Goal: Navigation & Orientation: Find specific page/section

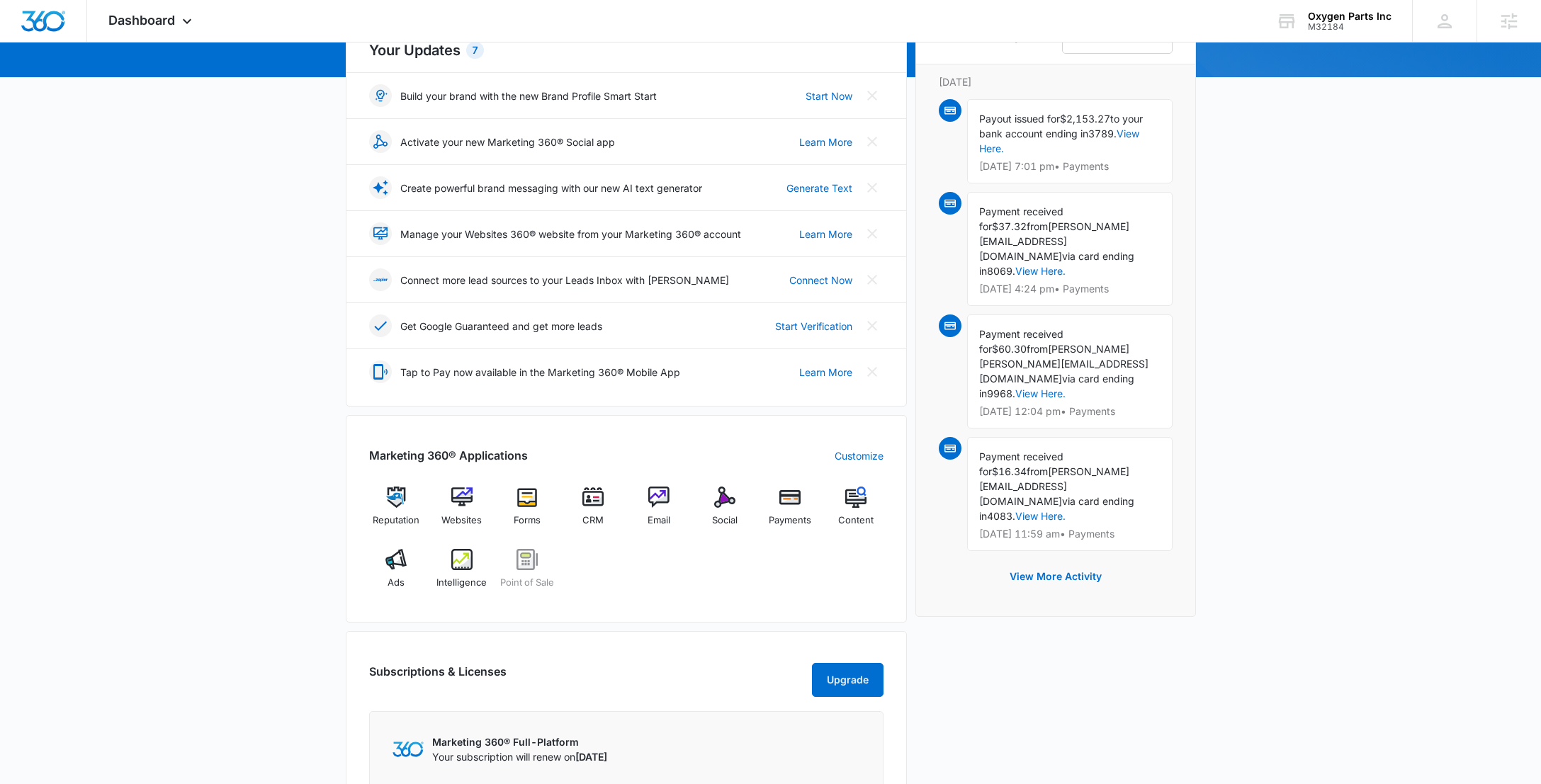
scroll to position [166, 0]
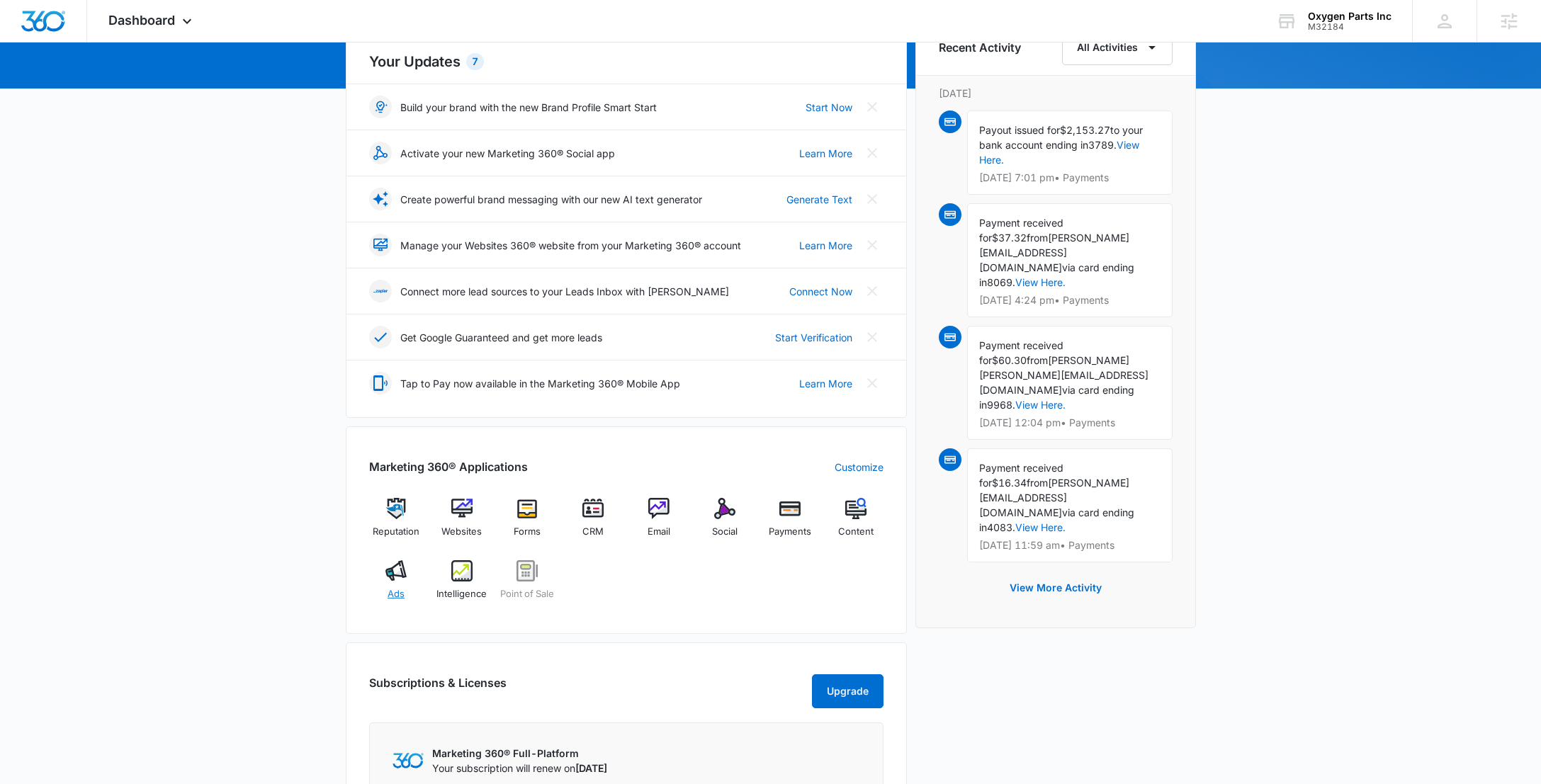
click at [386, 576] on img at bounding box center [396, 571] width 21 height 21
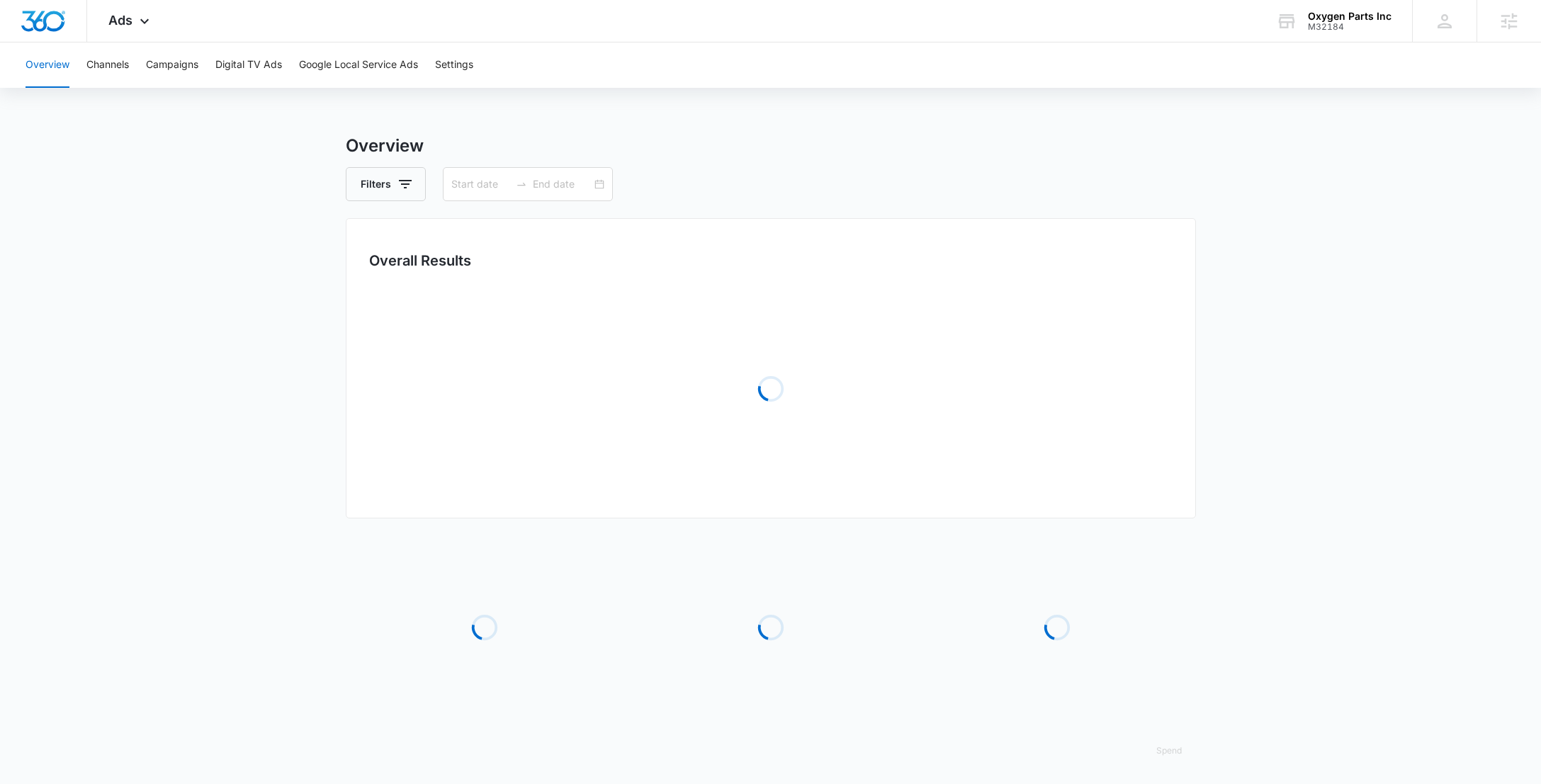
type input "06/30/2025"
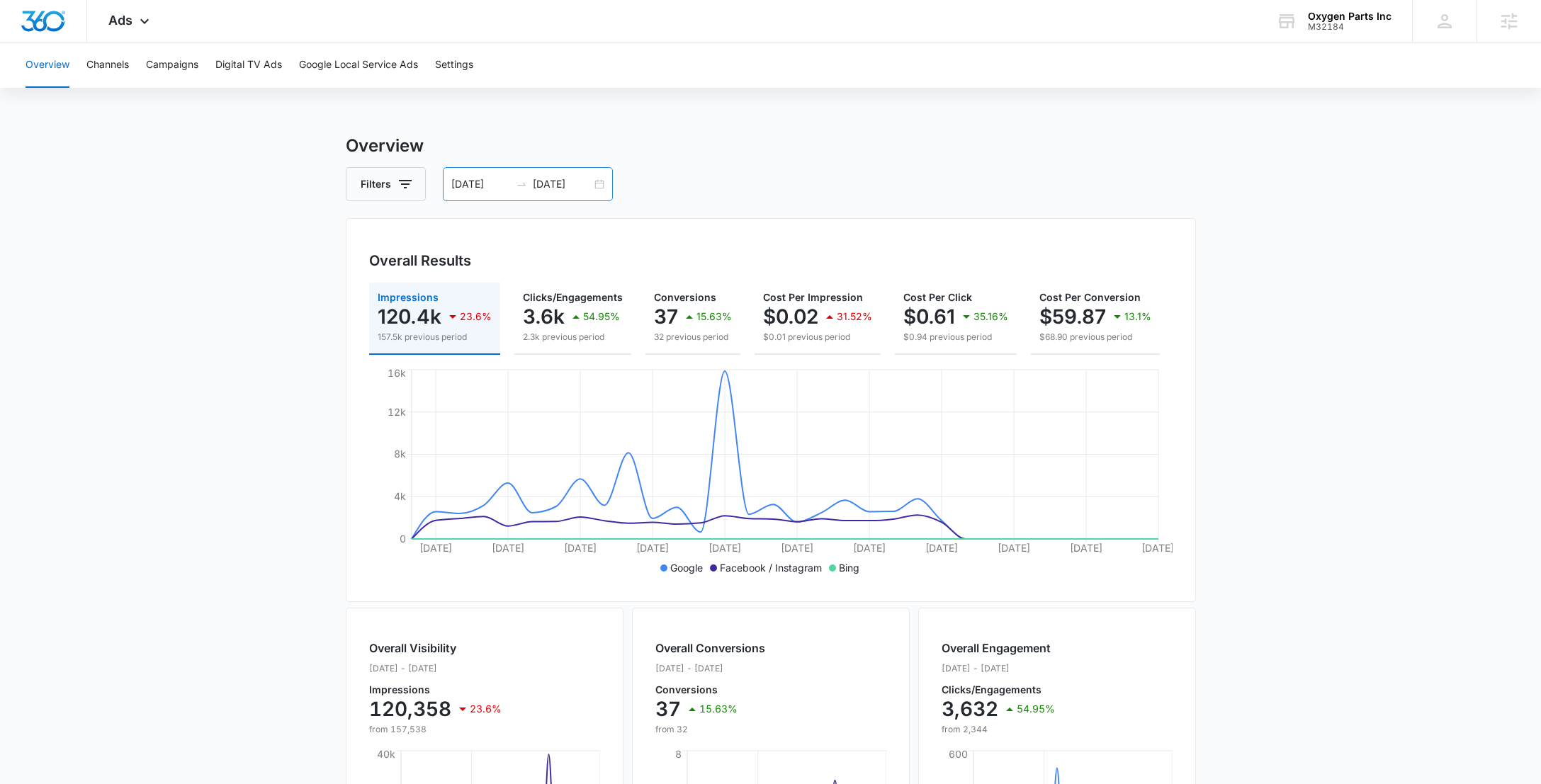
click at [557, 188] on input "07/31/2025" at bounding box center [563, 184] width 59 height 16
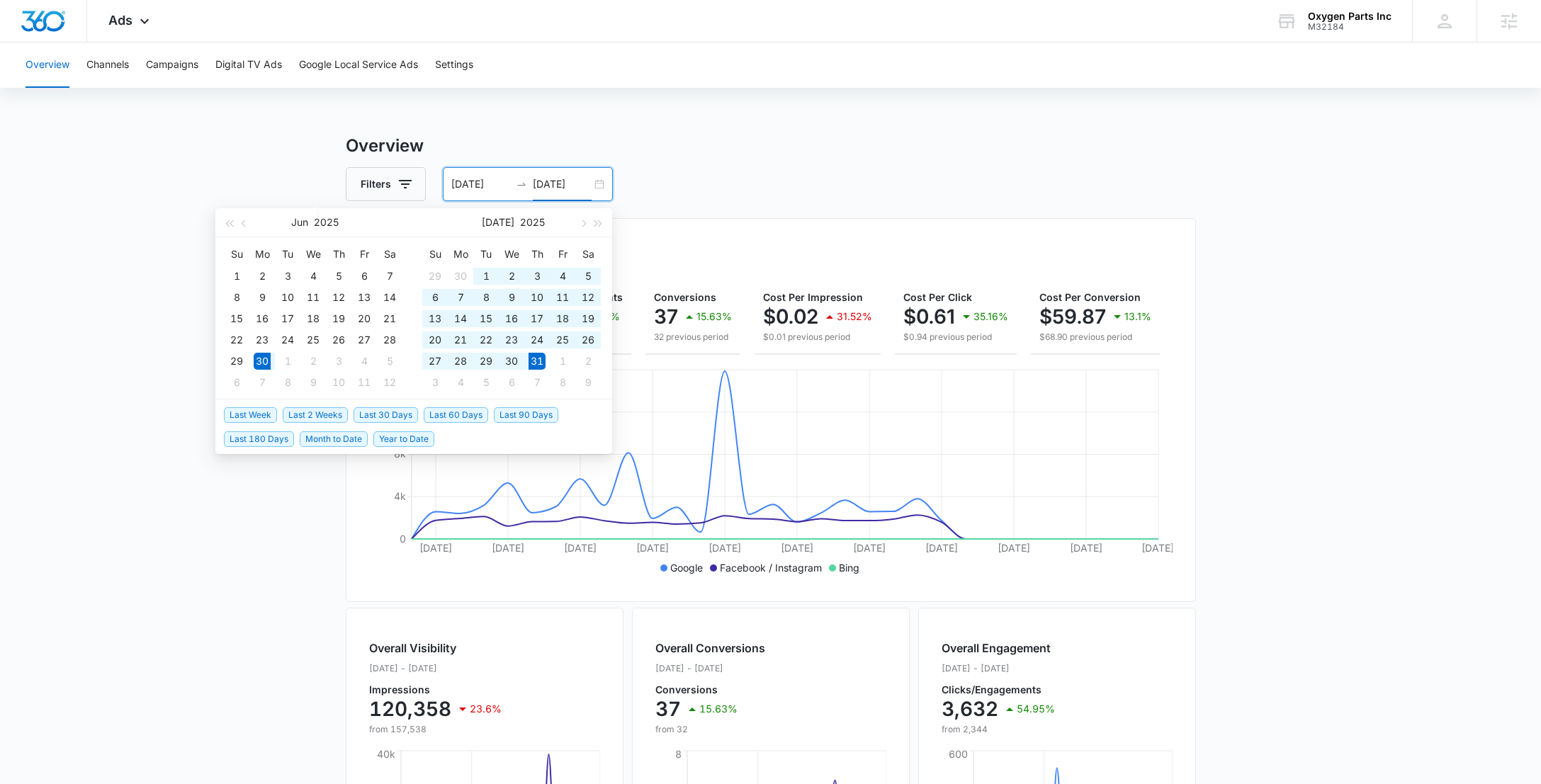
type input "07/31/2025"
click at [329, 411] on span "Last 2 Weeks" at bounding box center [315, 415] width 66 height 16
type input "08/20/2025"
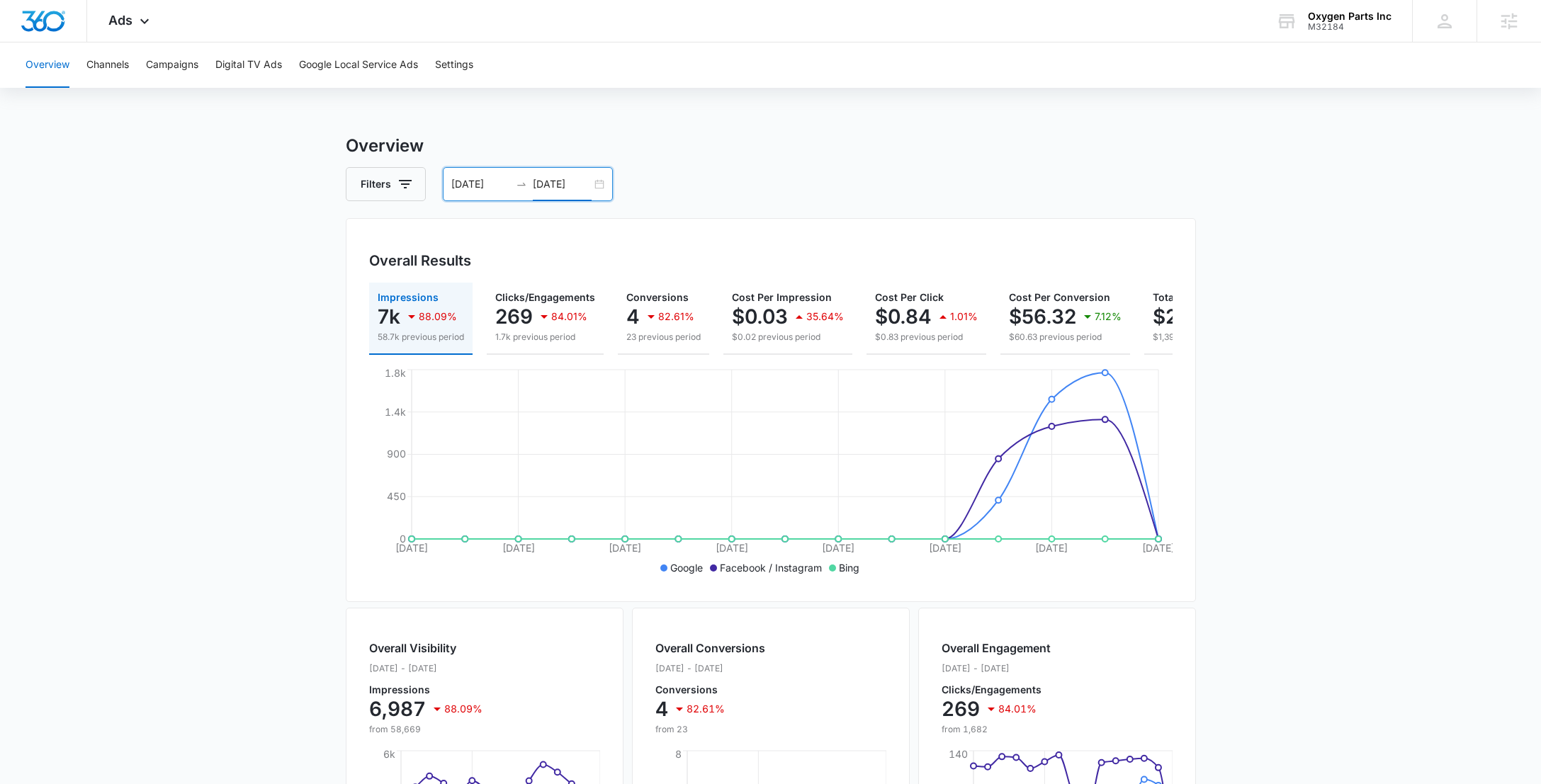
click at [569, 177] on input "09/03/2025" at bounding box center [563, 184] width 59 height 16
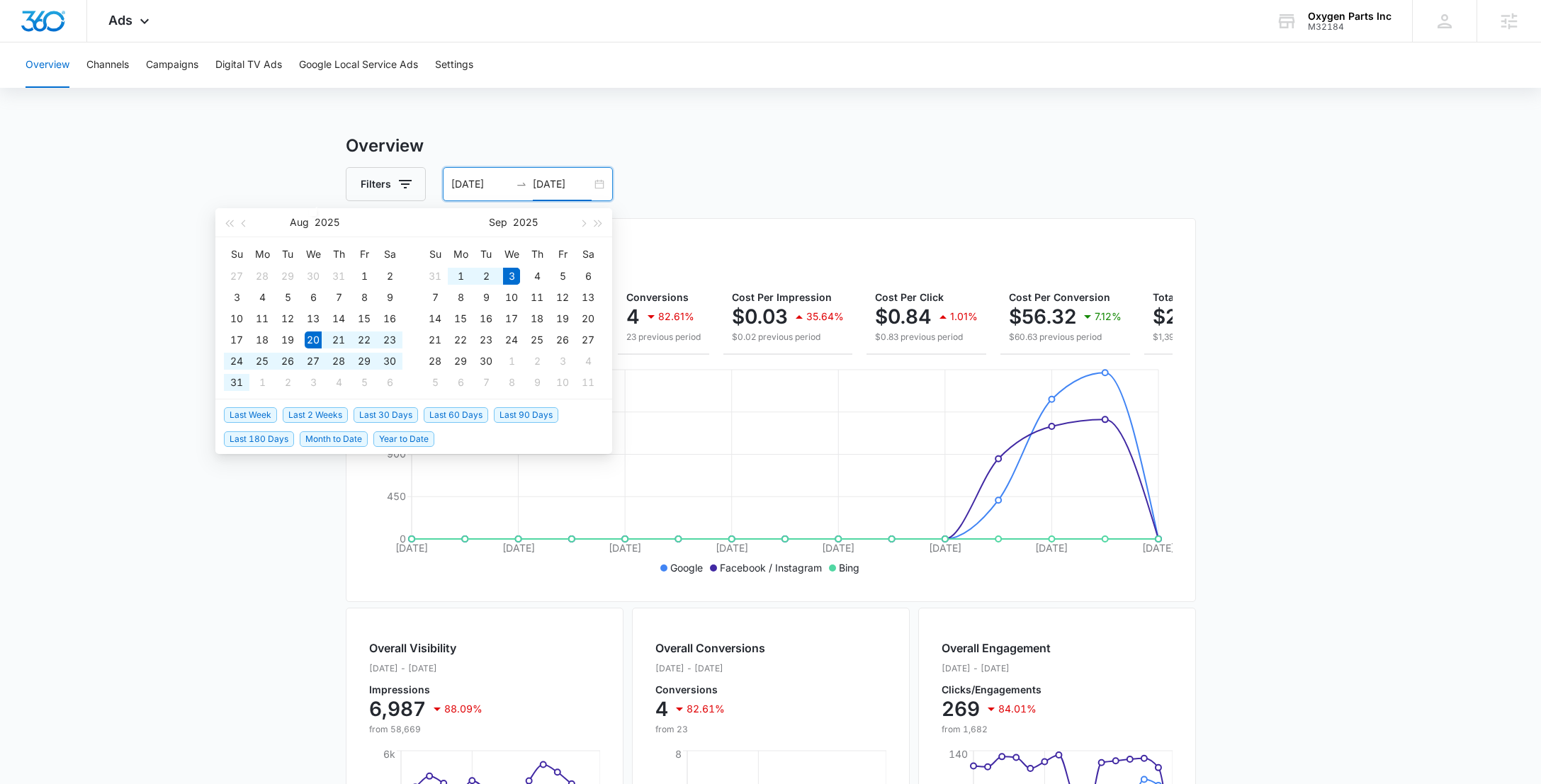
type input "09/03/2025"
click at [530, 421] on span "Last 90 Days" at bounding box center [526, 415] width 65 height 16
type input "06/05/2025"
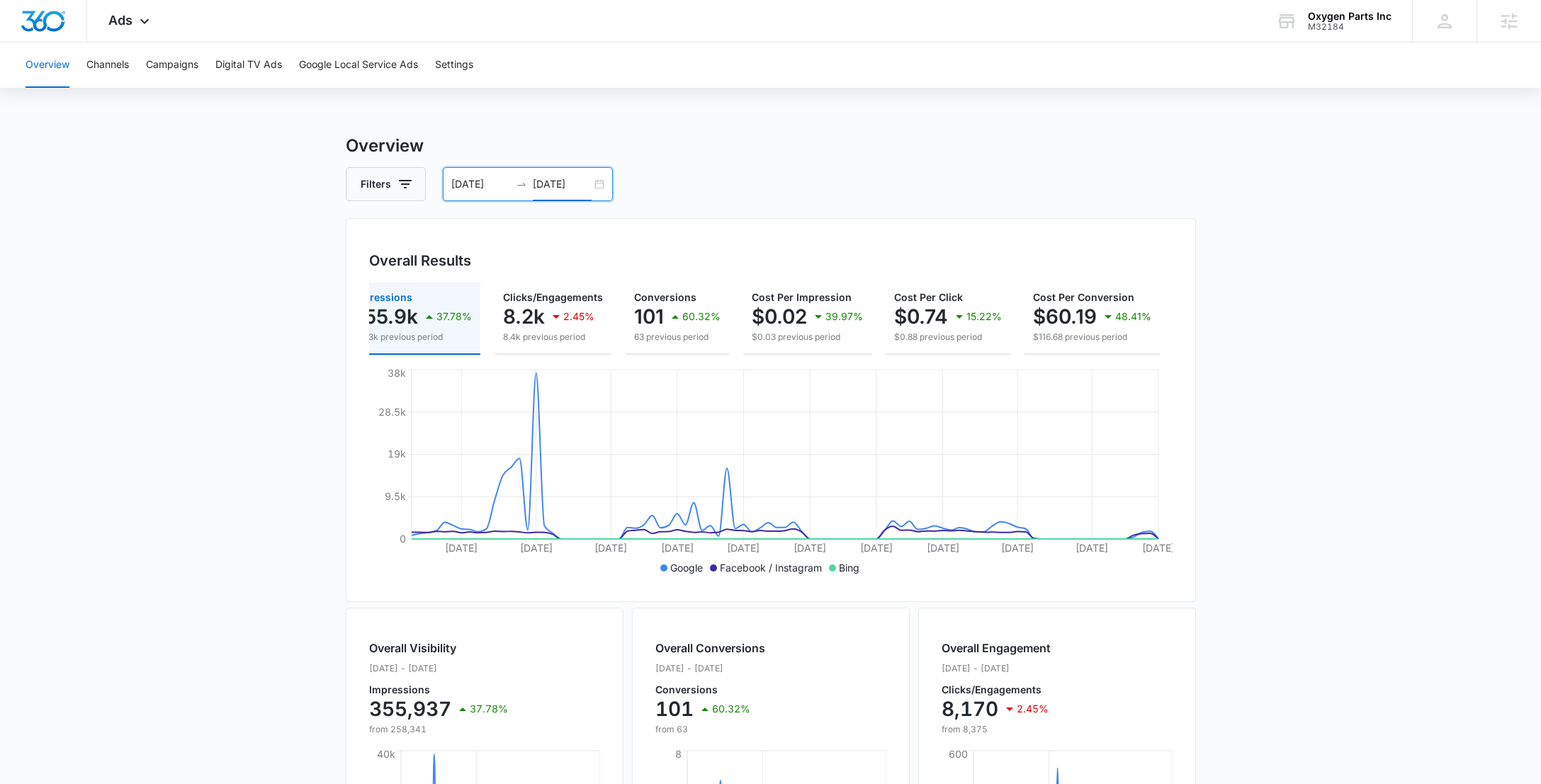
scroll to position [0, 92]
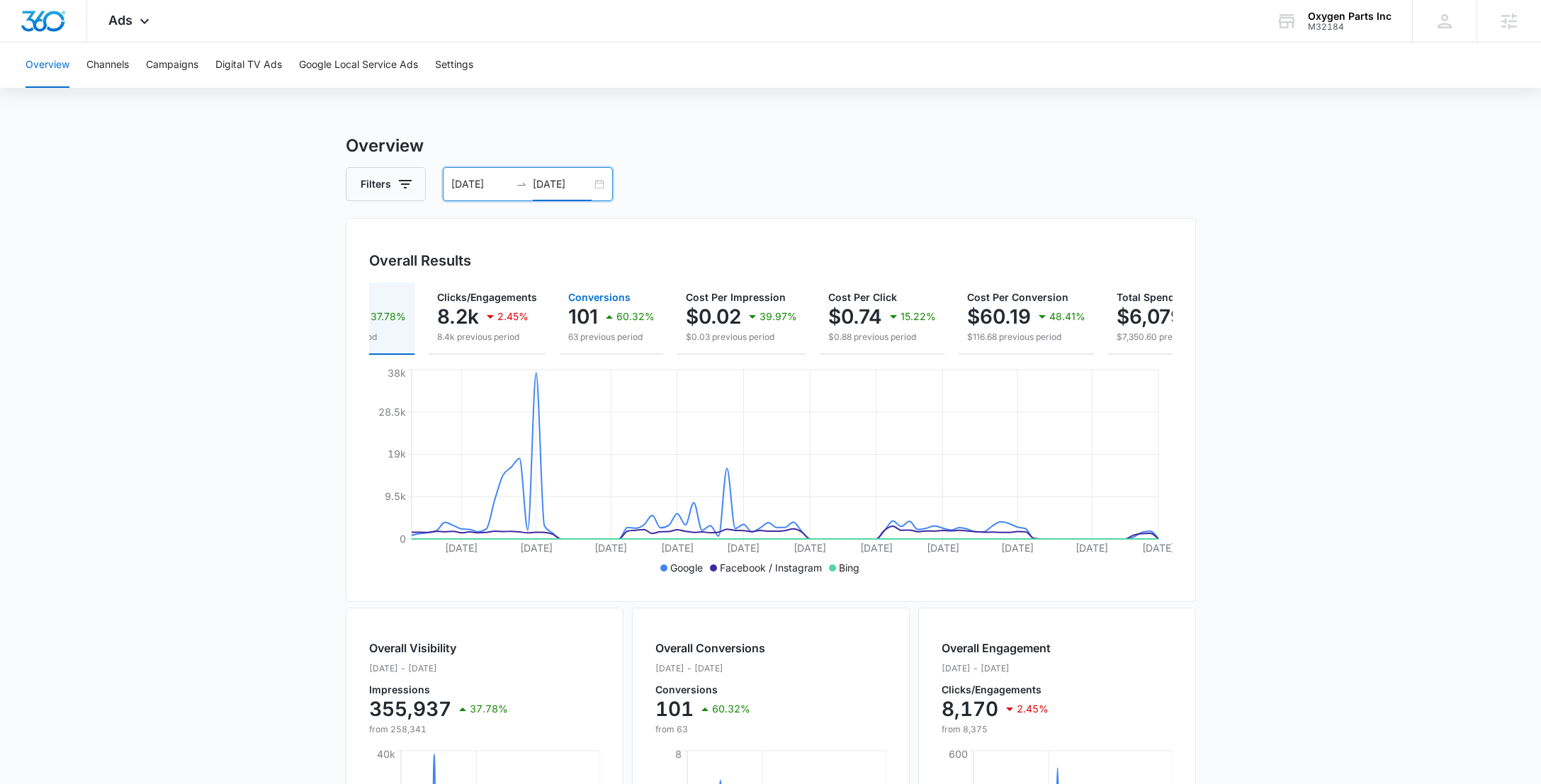
click at [603, 326] on div "60.32%" at bounding box center [627, 316] width 54 height 29
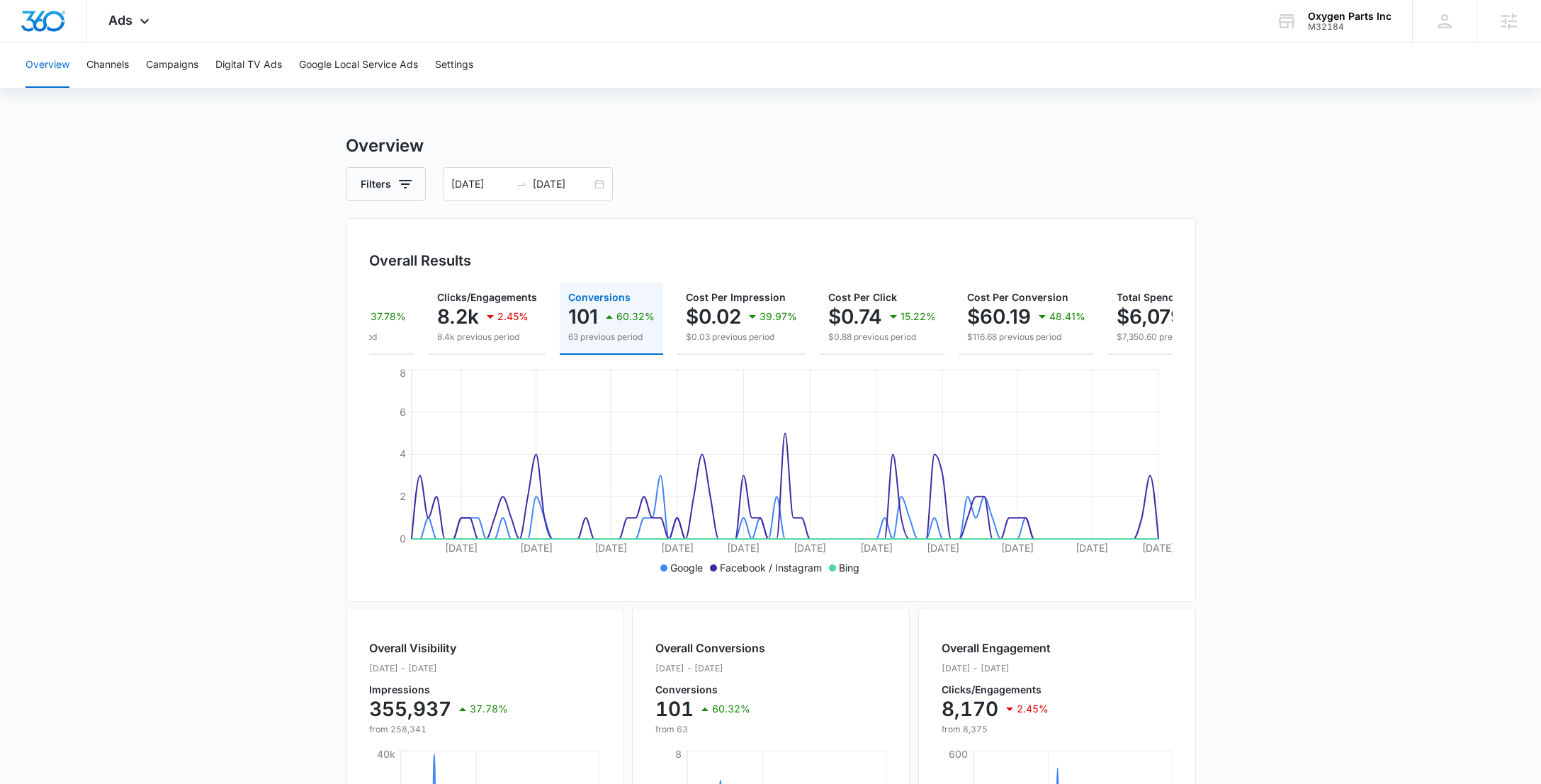
click at [1283, 533] on main "Overview Filters 06/05/2025 09/03/2025 Overall Results Impressions 355.9k 37.78…" at bounding box center [770, 641] width 1541 height 1017
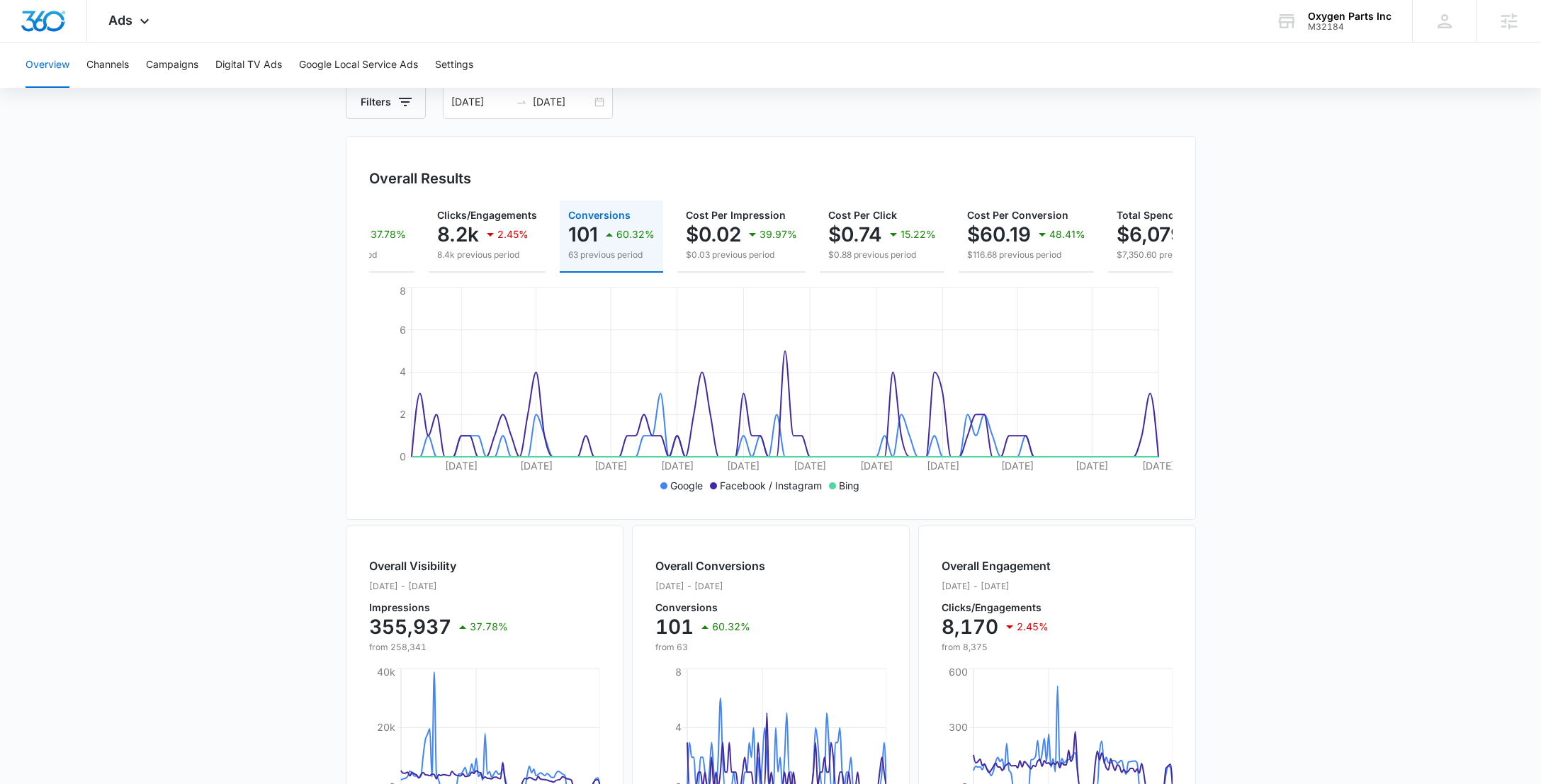
scroll to position [63, 0]
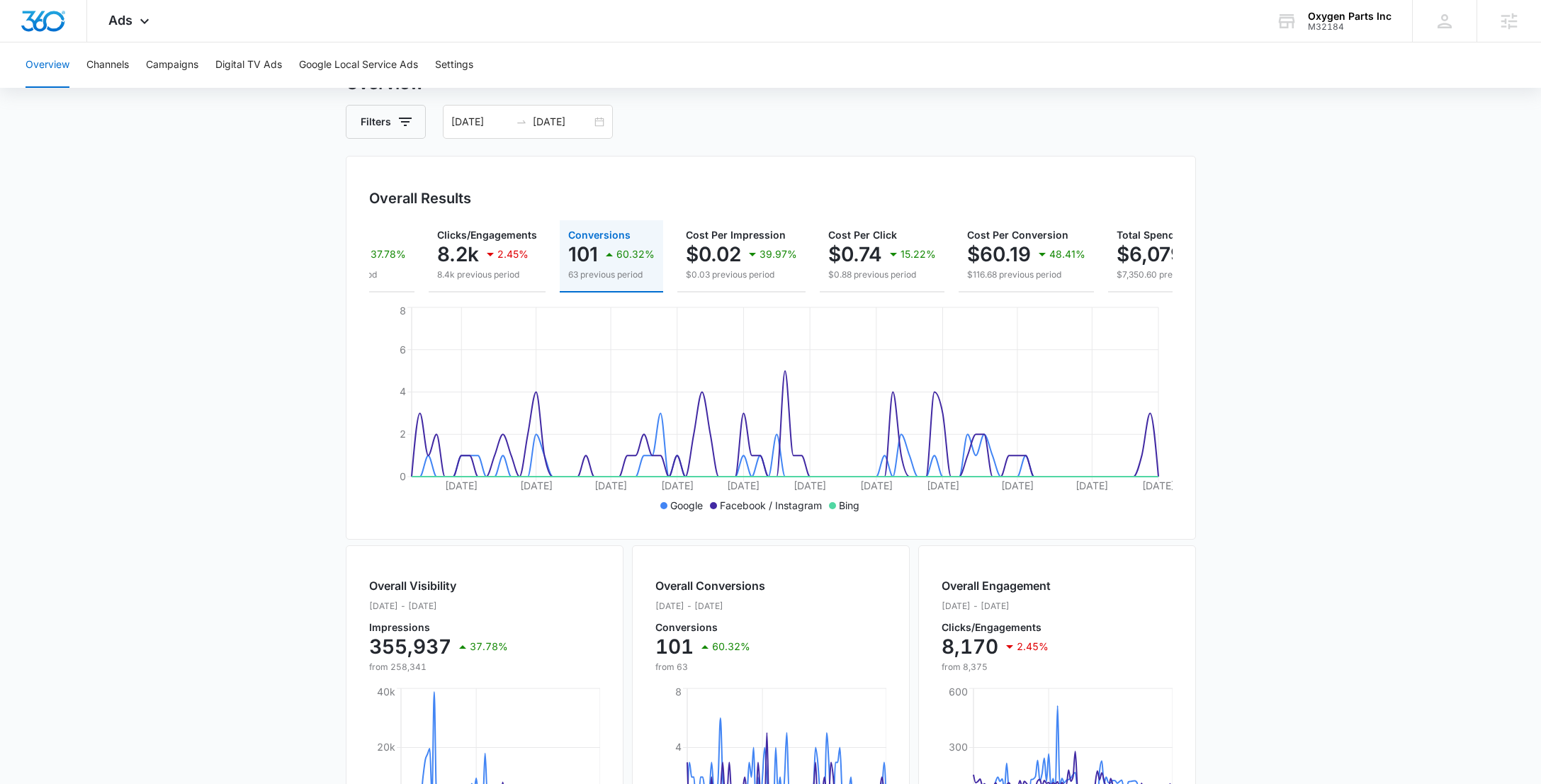
click at [1375, 529] on main "Overview Filters 06/05/2025 09/03/2025 Overall Results Impressions 355.9k 37.78…" at bounding box center [770, 579] width 1541 height 1017
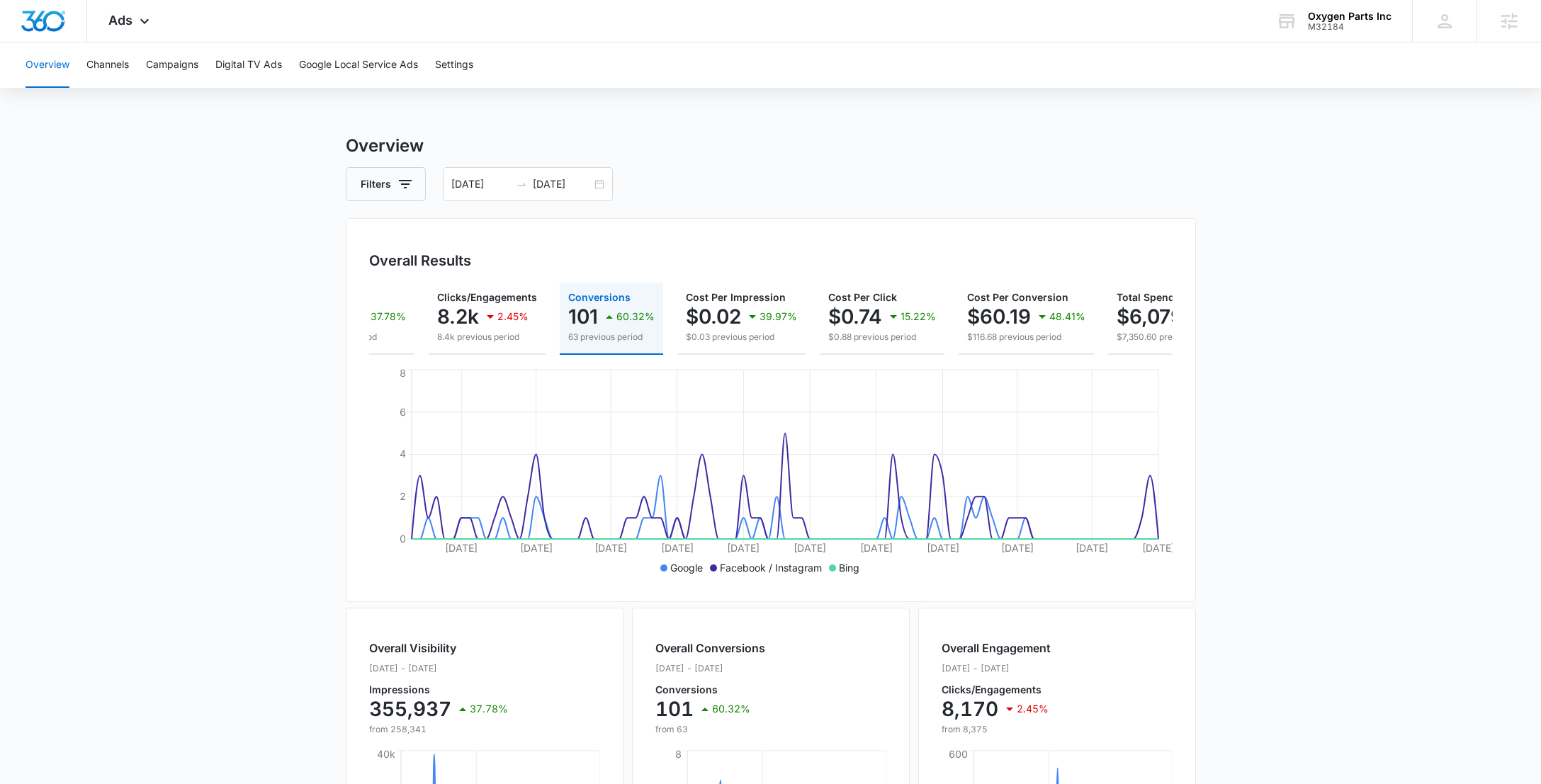
scroll to position [0, 0]
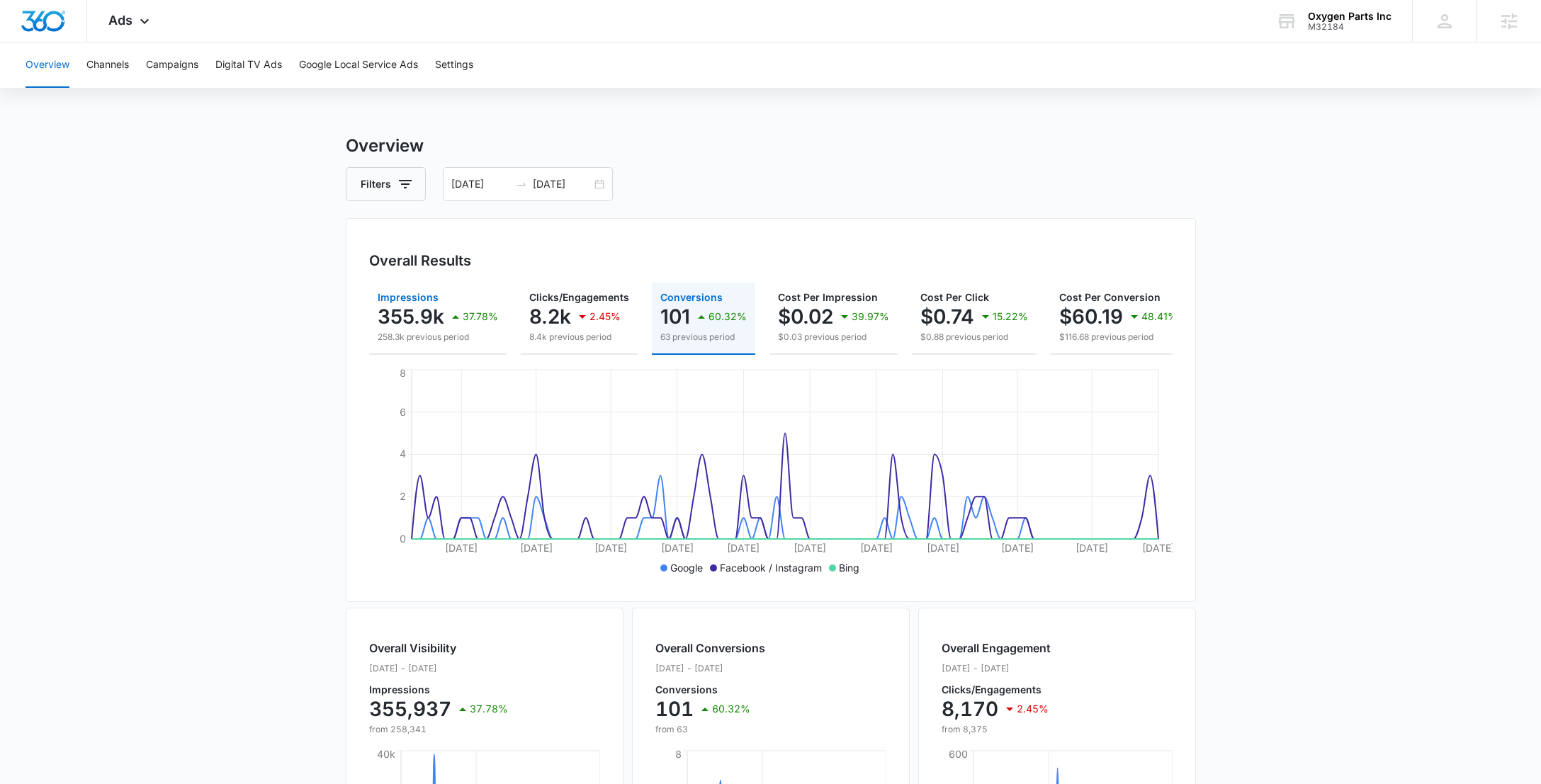
click at [392, 325] on p "355.9k" at bounding box center [411, 316] width 66 height 23
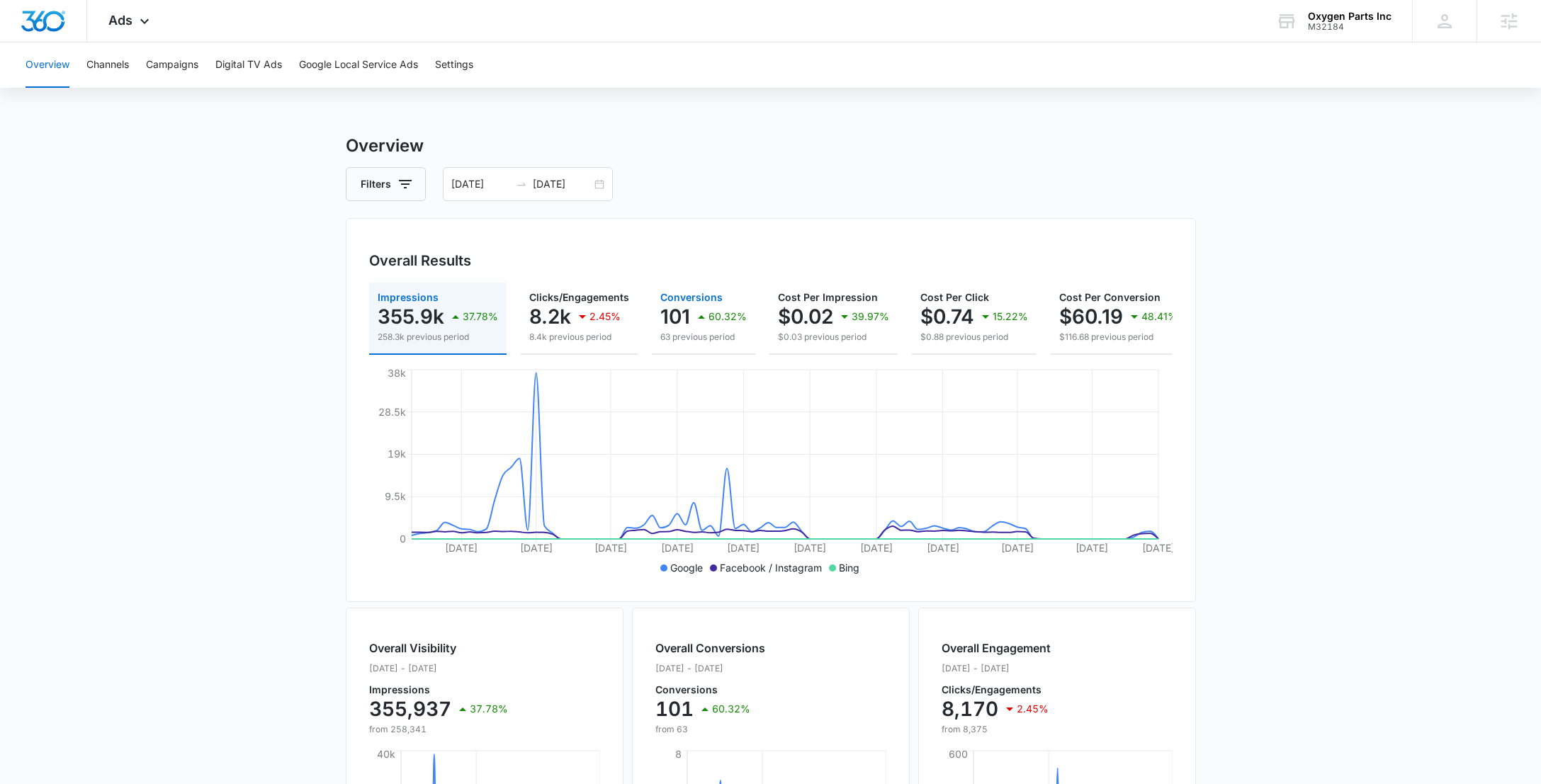
click at [686, 327] on p "101" at bounding box center [675, 316] width 30 height 23
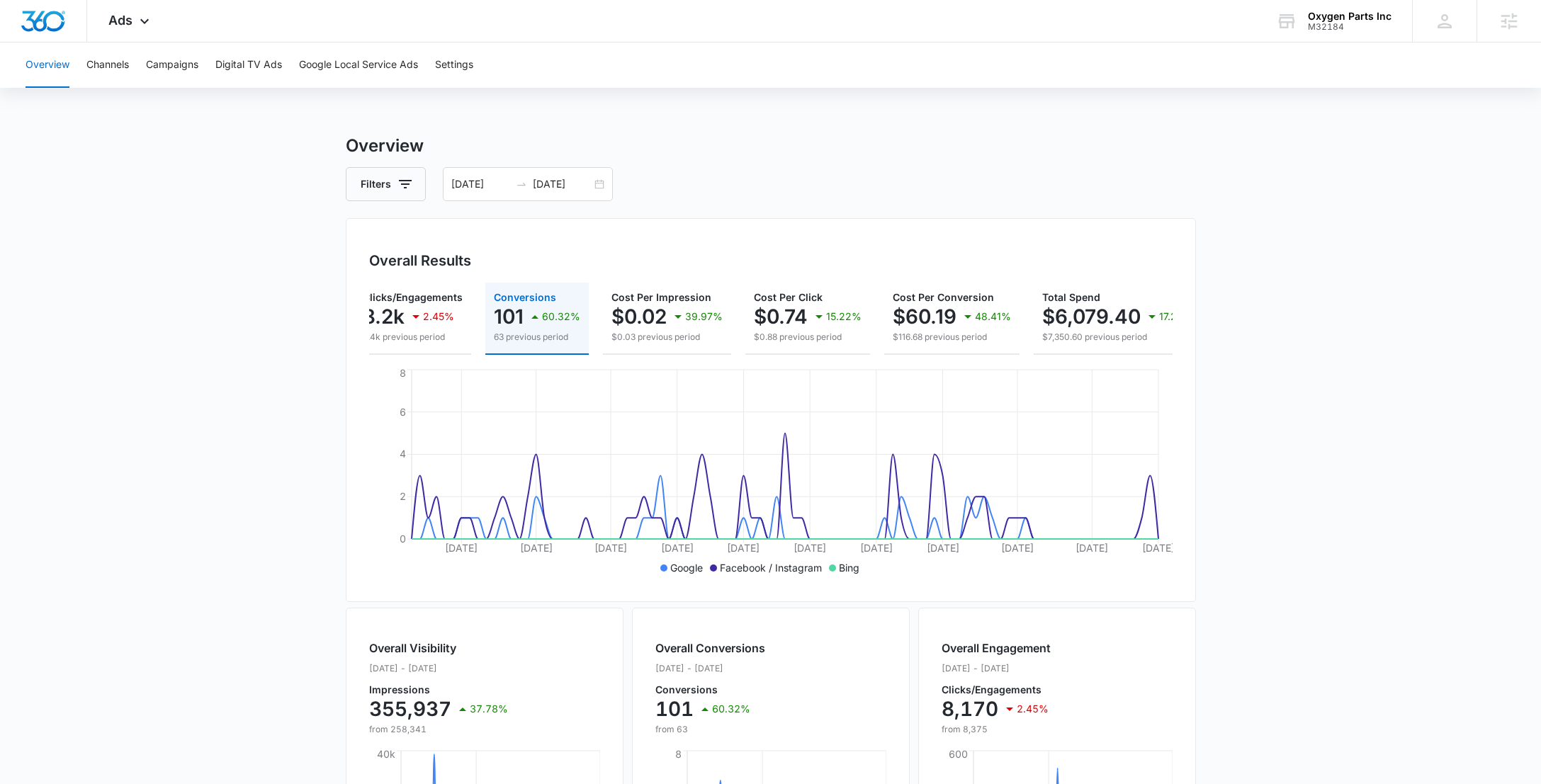
scroll to position [0, 200]
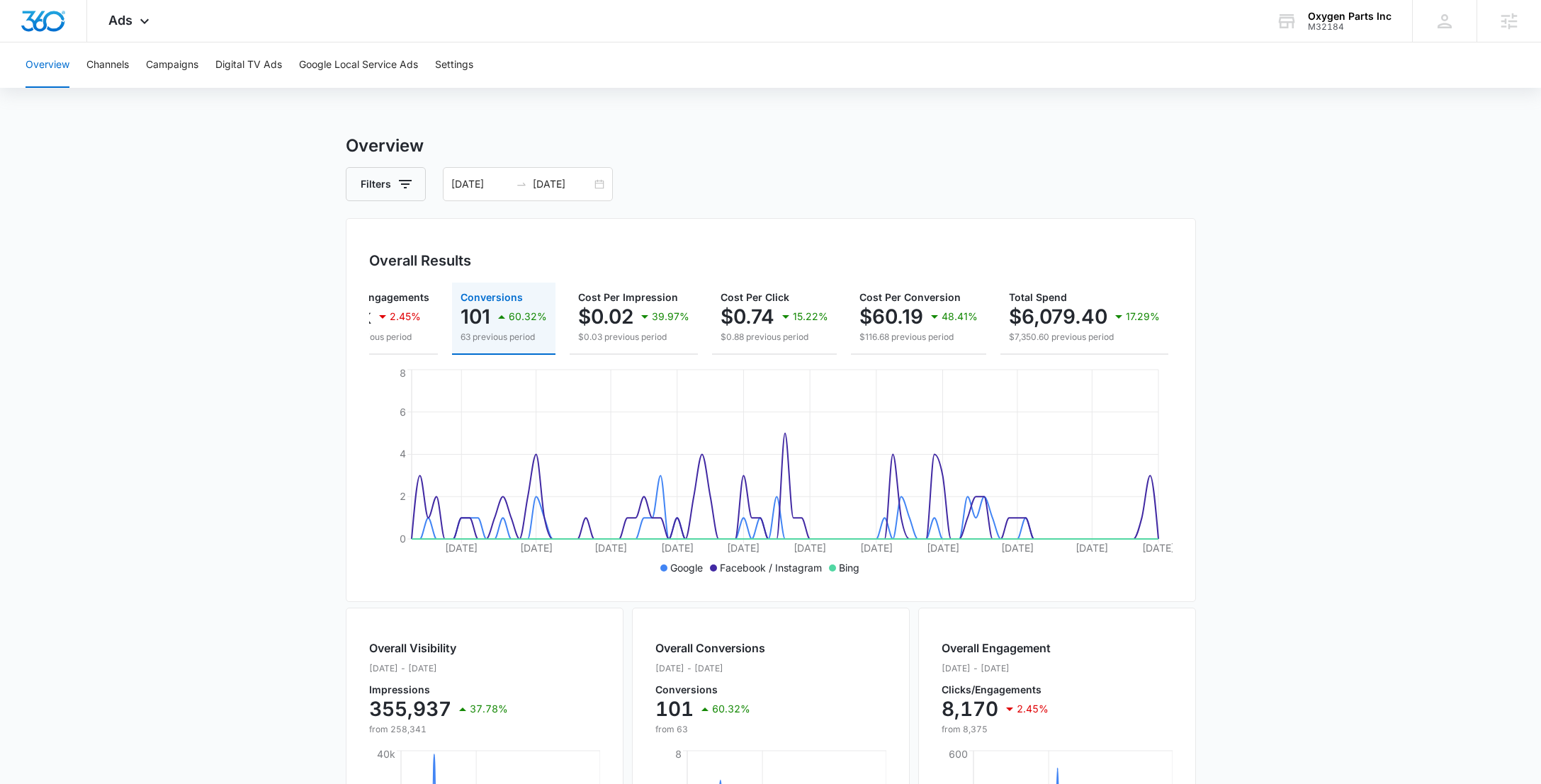
click at [1326, 503] on main "Overview Filters 06/05/2025 09/03/2025 Overall Results Impressions 355.9k 37.78…" at bounding box center [770, 641] width 1541 height 1017
click at [1305, 649] on main "Overview Filters 06/05/2025 09/03/2025 Overall Results Impressions 355.9k 37.78…" at bounding box center [770, 641] width 1541 height 1017
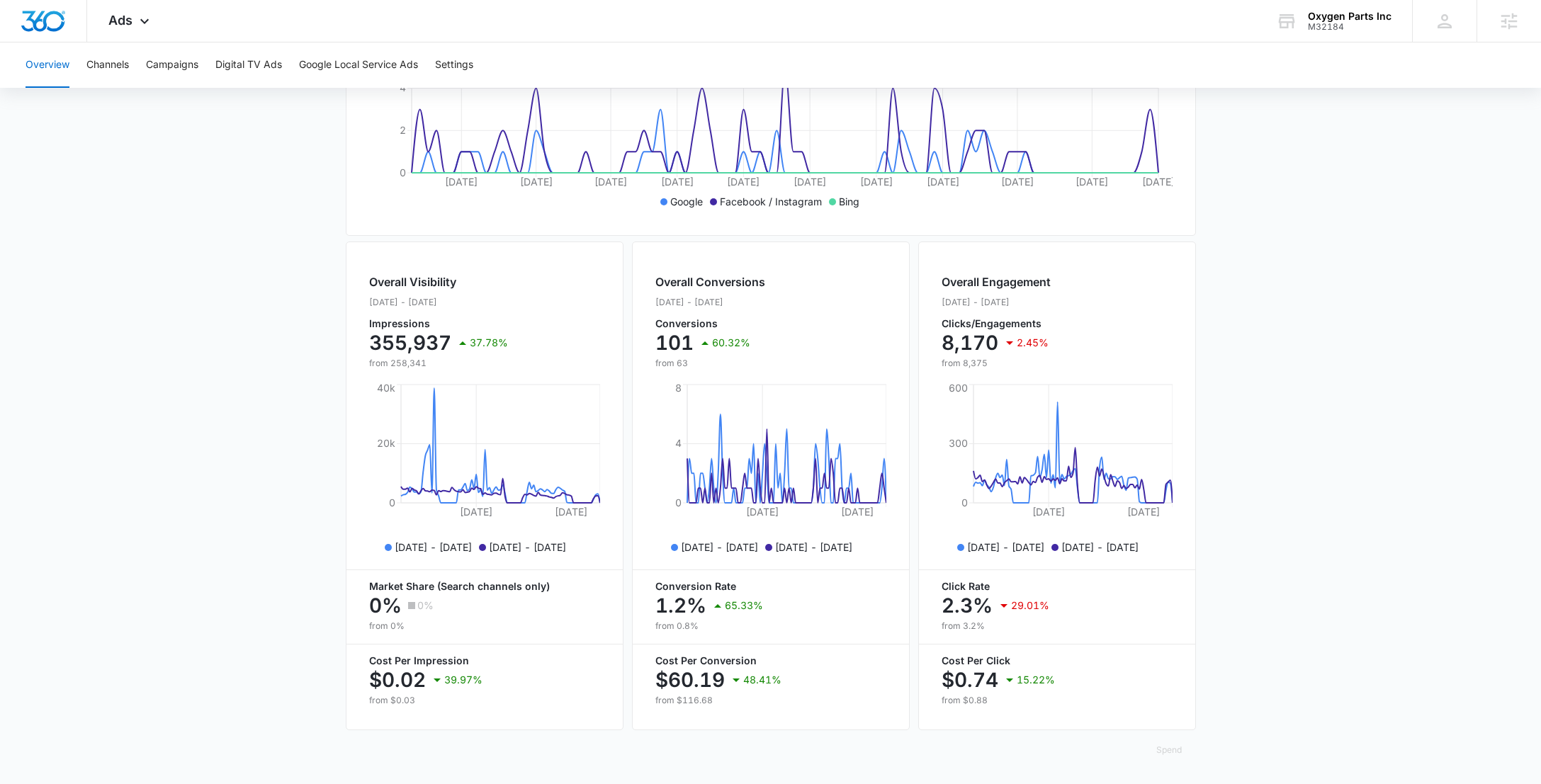
scroll to position [0, 0]
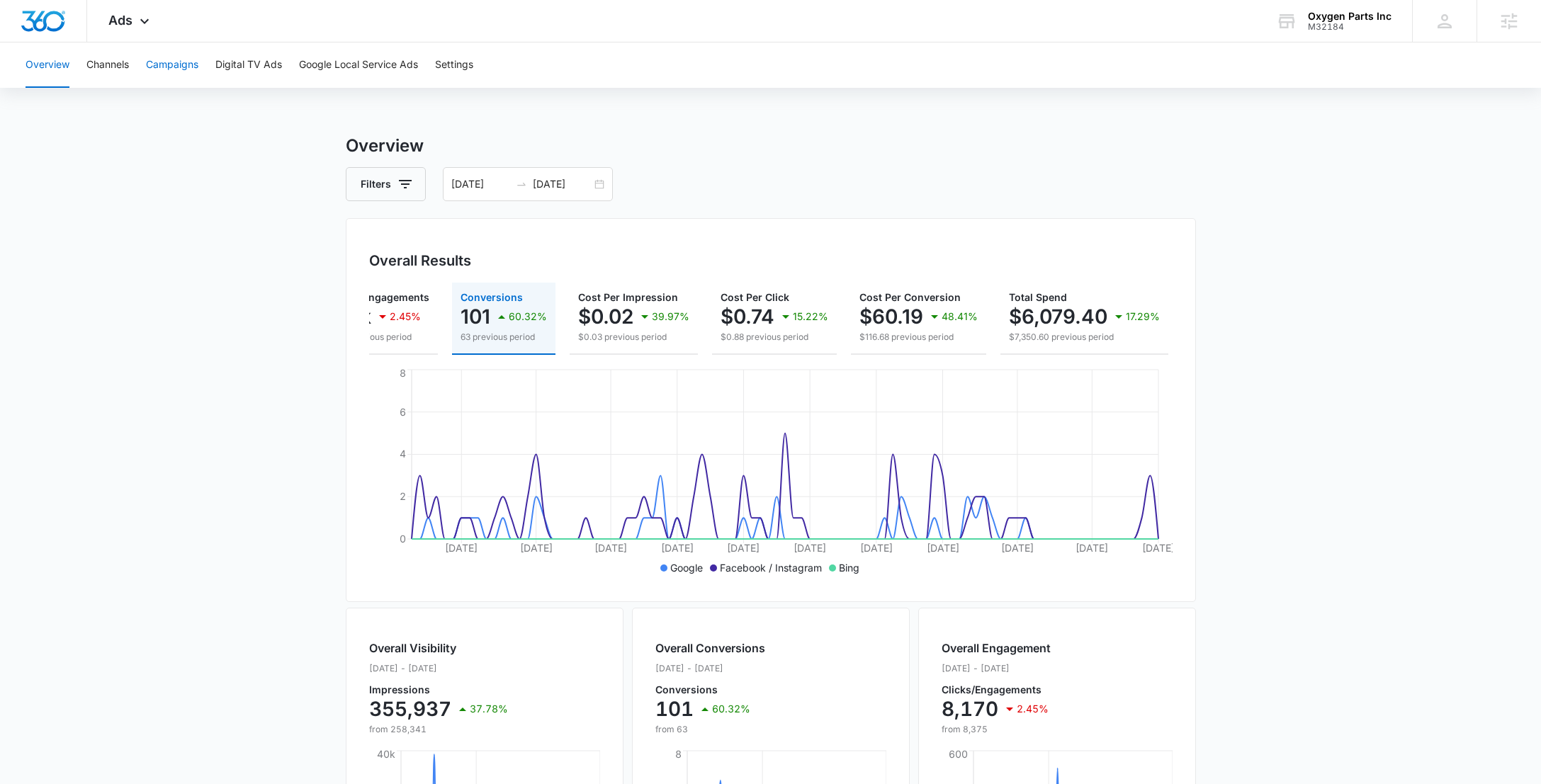
click at [162, 64] on button "Campaigns" at bounding box center [172, 65] width 53 height 45
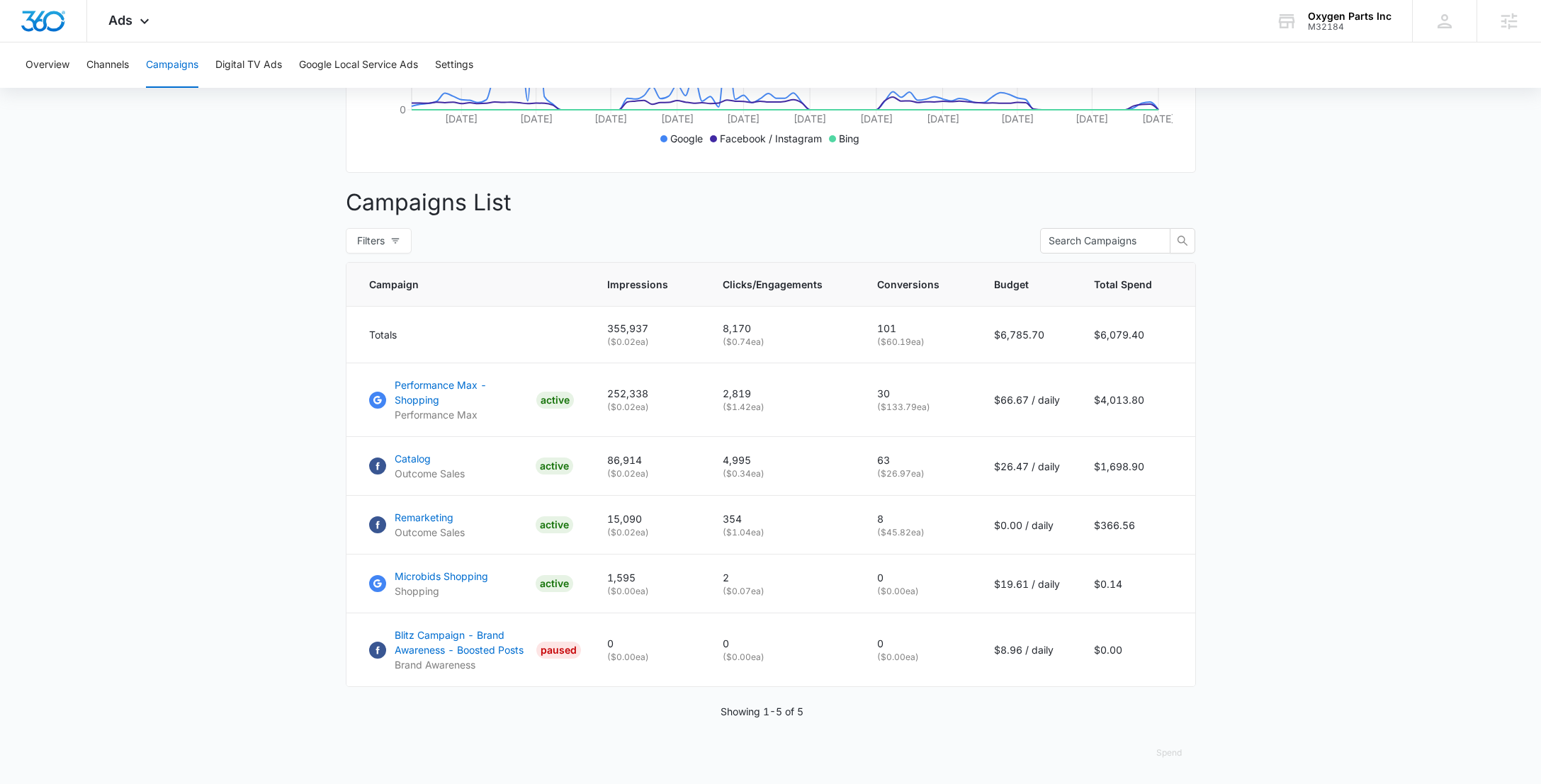
scroll to position [431, 0]
click at [142, 28] on icon at bounding box center [144, 25] width 17 height 17
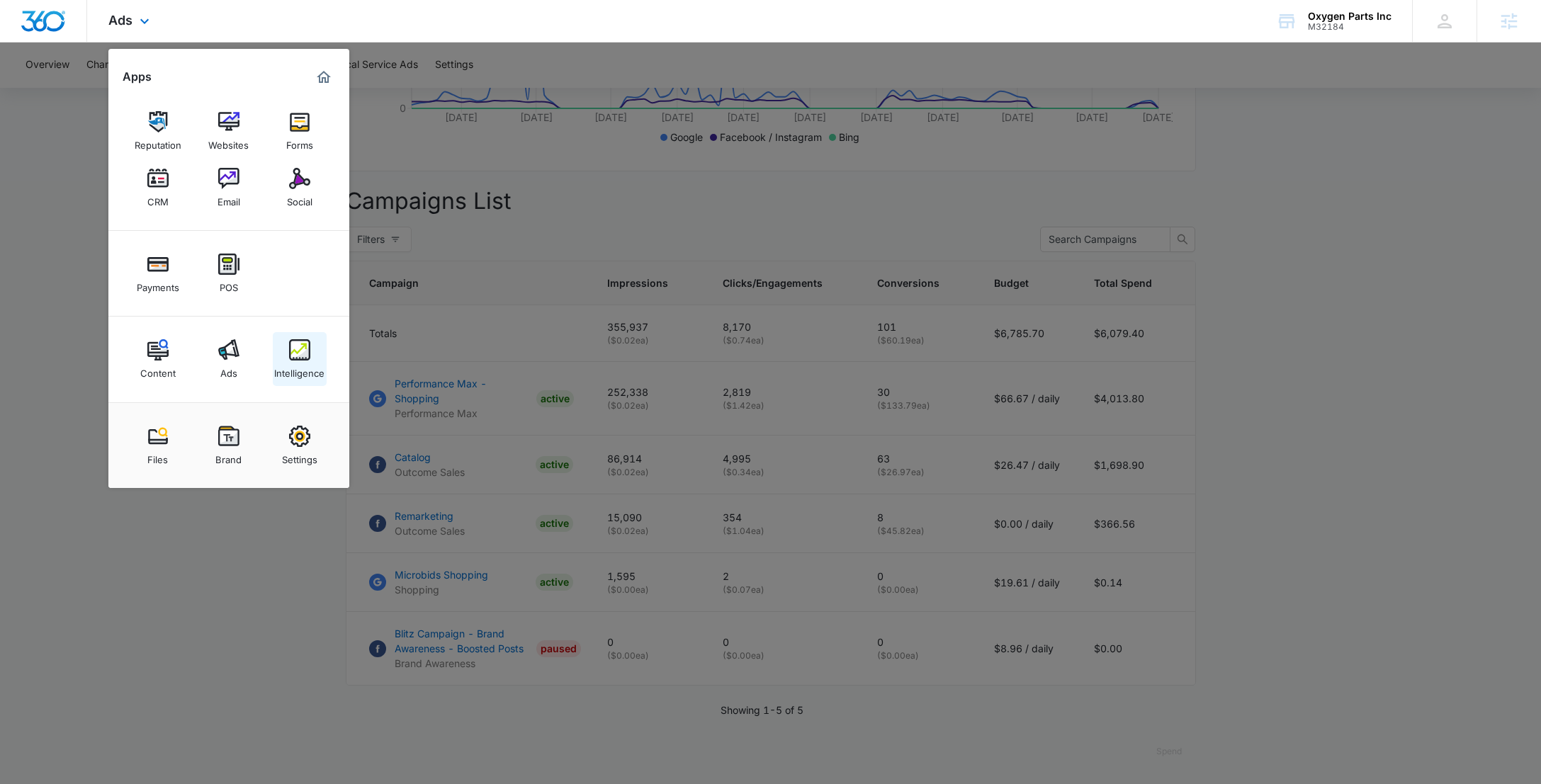
click at [289, 347] on img at bounding box center [299, 350] width 21 height 21
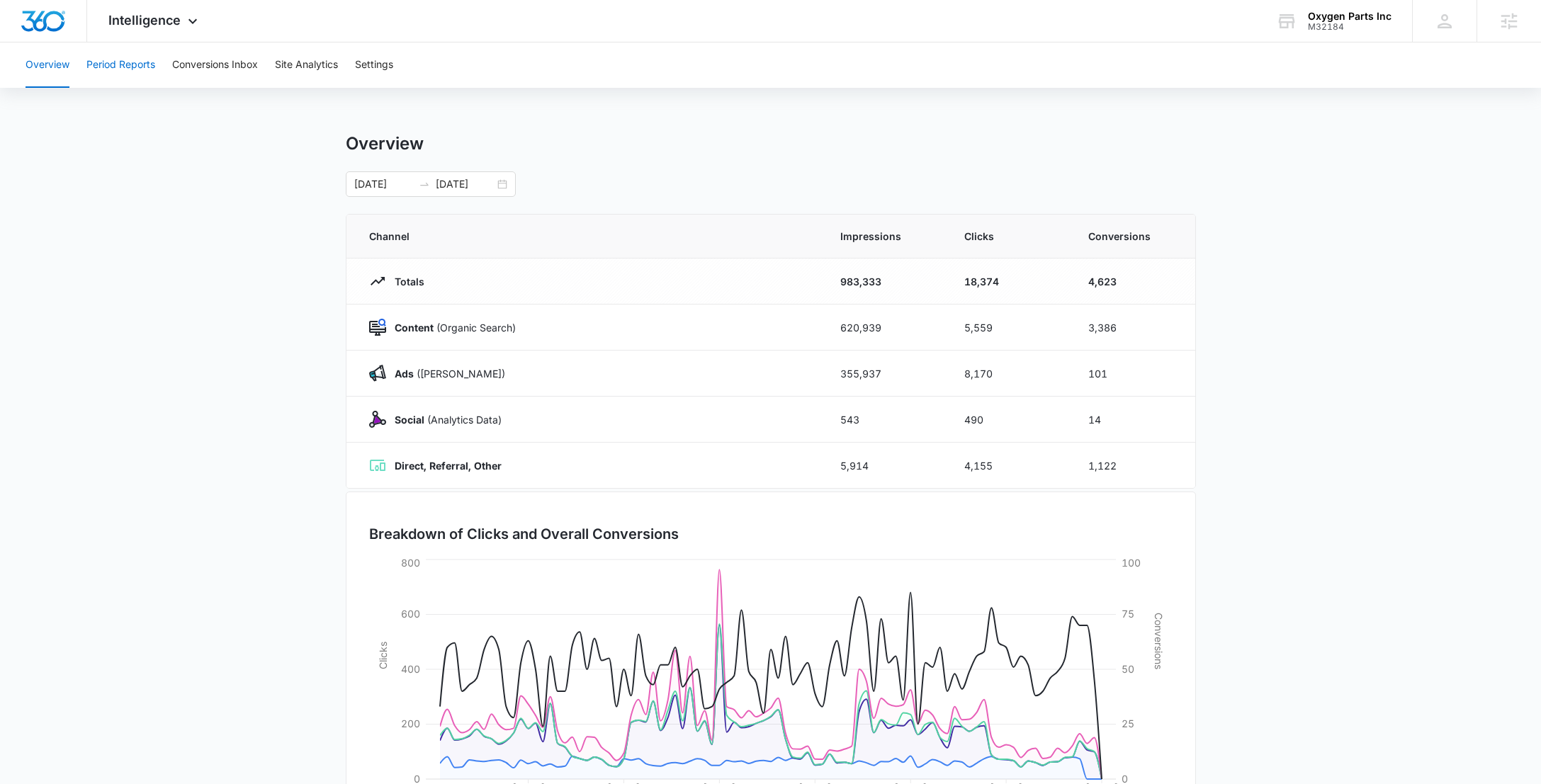
click at [120, 69] on button "Period Reports" at bounding box center [121, 65] width 68 height 45
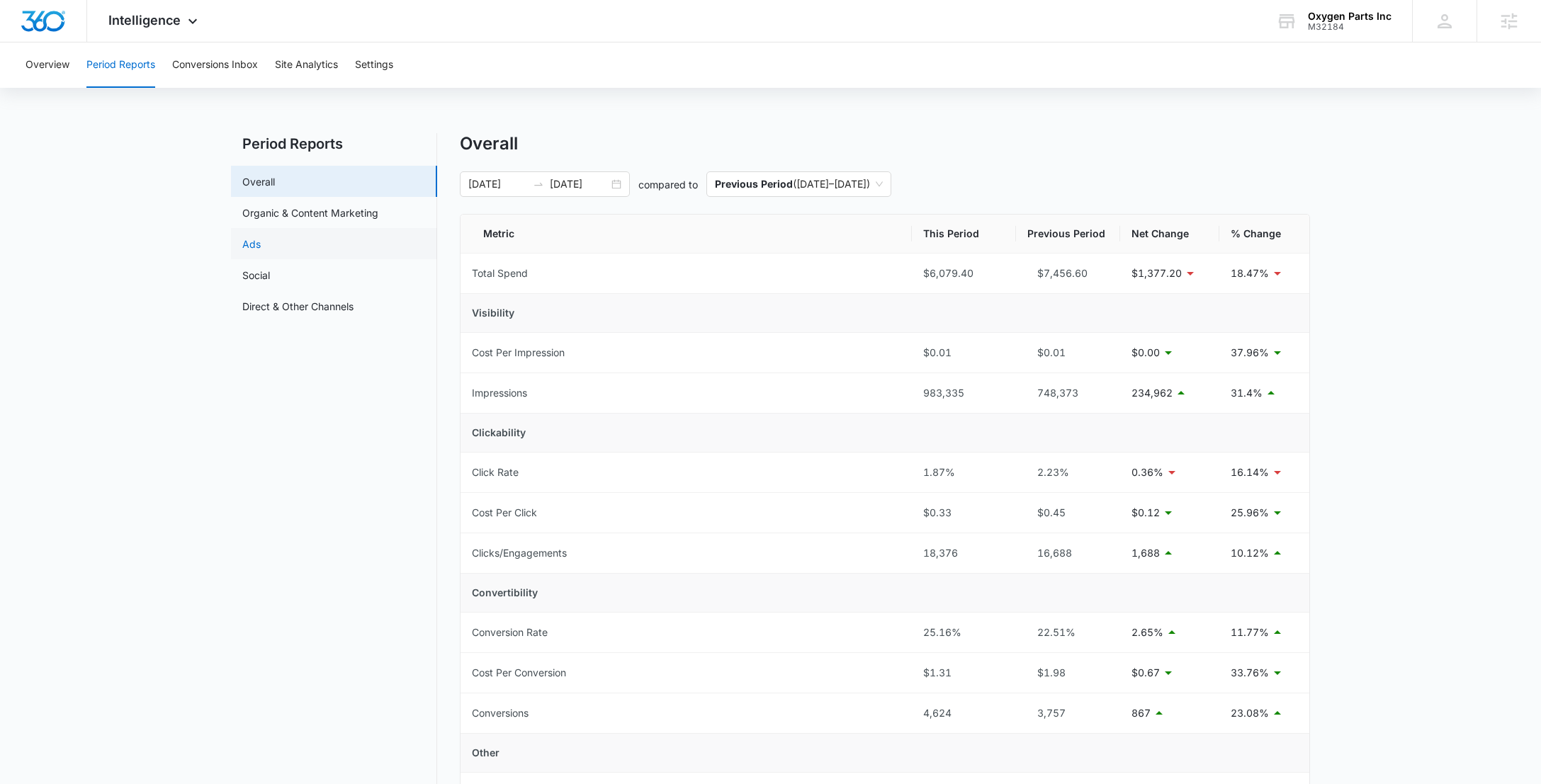
click at [261, 246] on link "Ads" at bounding box center [252, 244] width 18 height 15
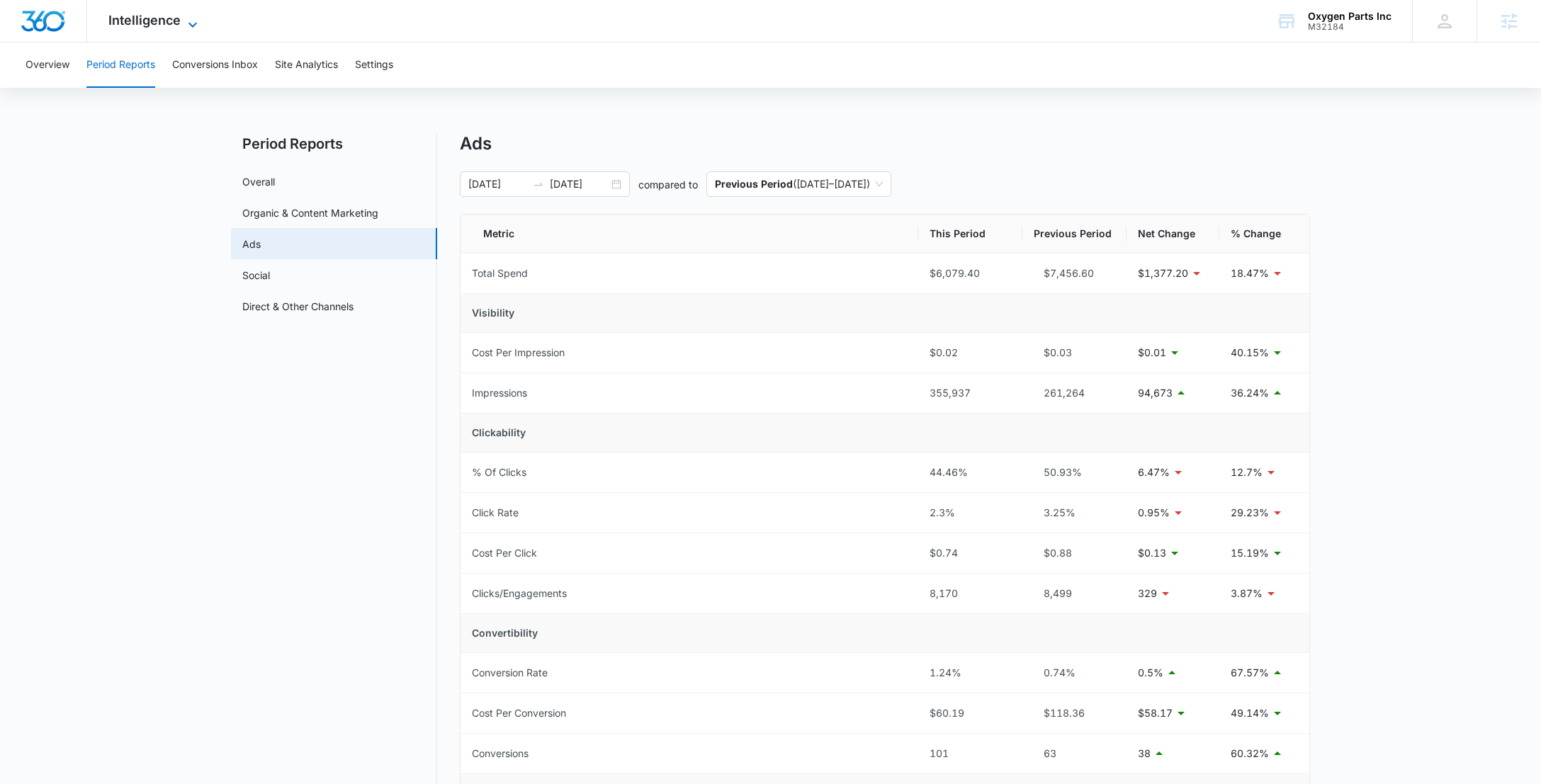
click at [147, 18] on span "Intelligence" at bounding box center [145, 20] width 72 height 15
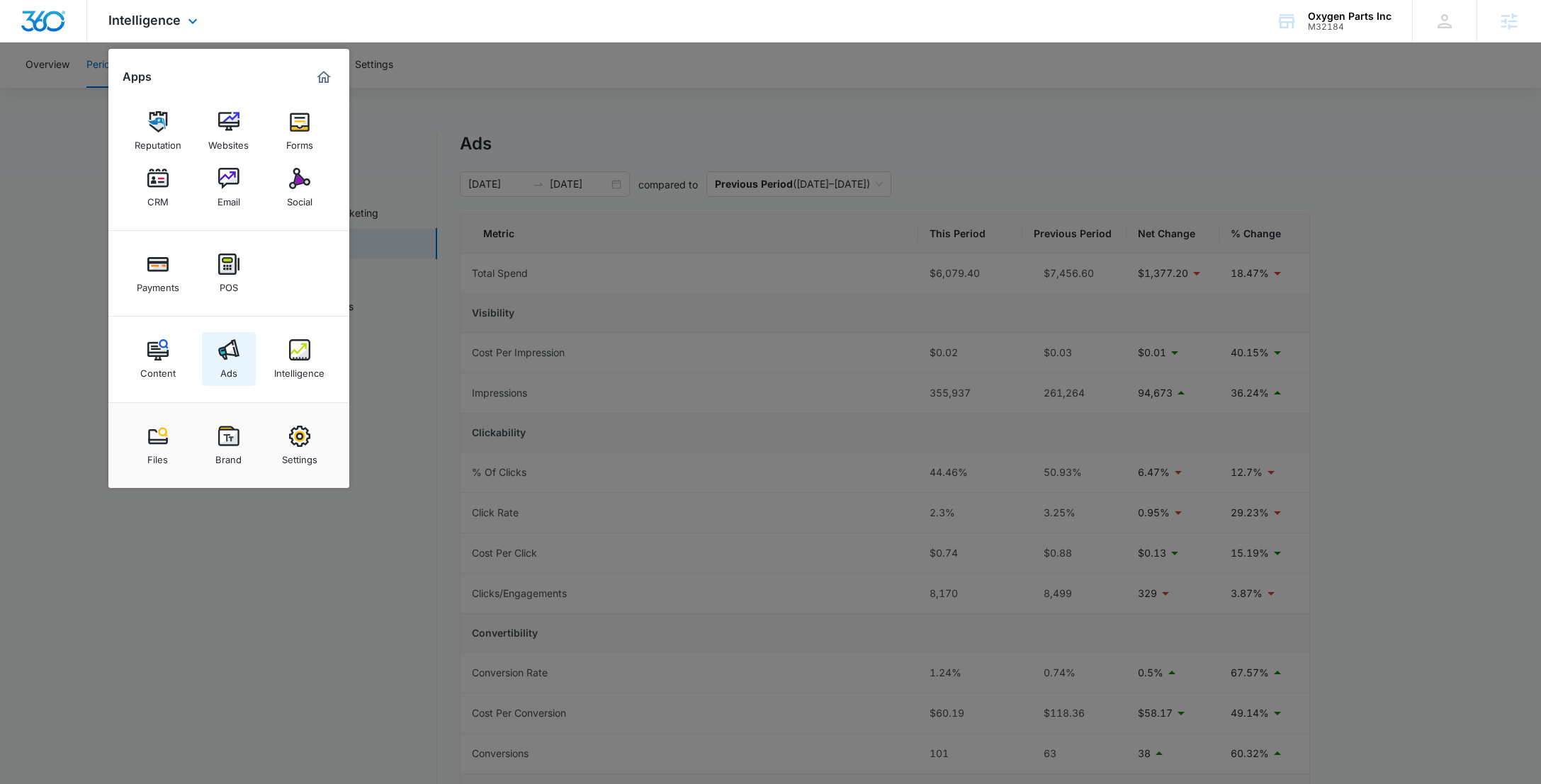
click at [238, 361] on img at bounding box center [229, 350] width 21 height 21
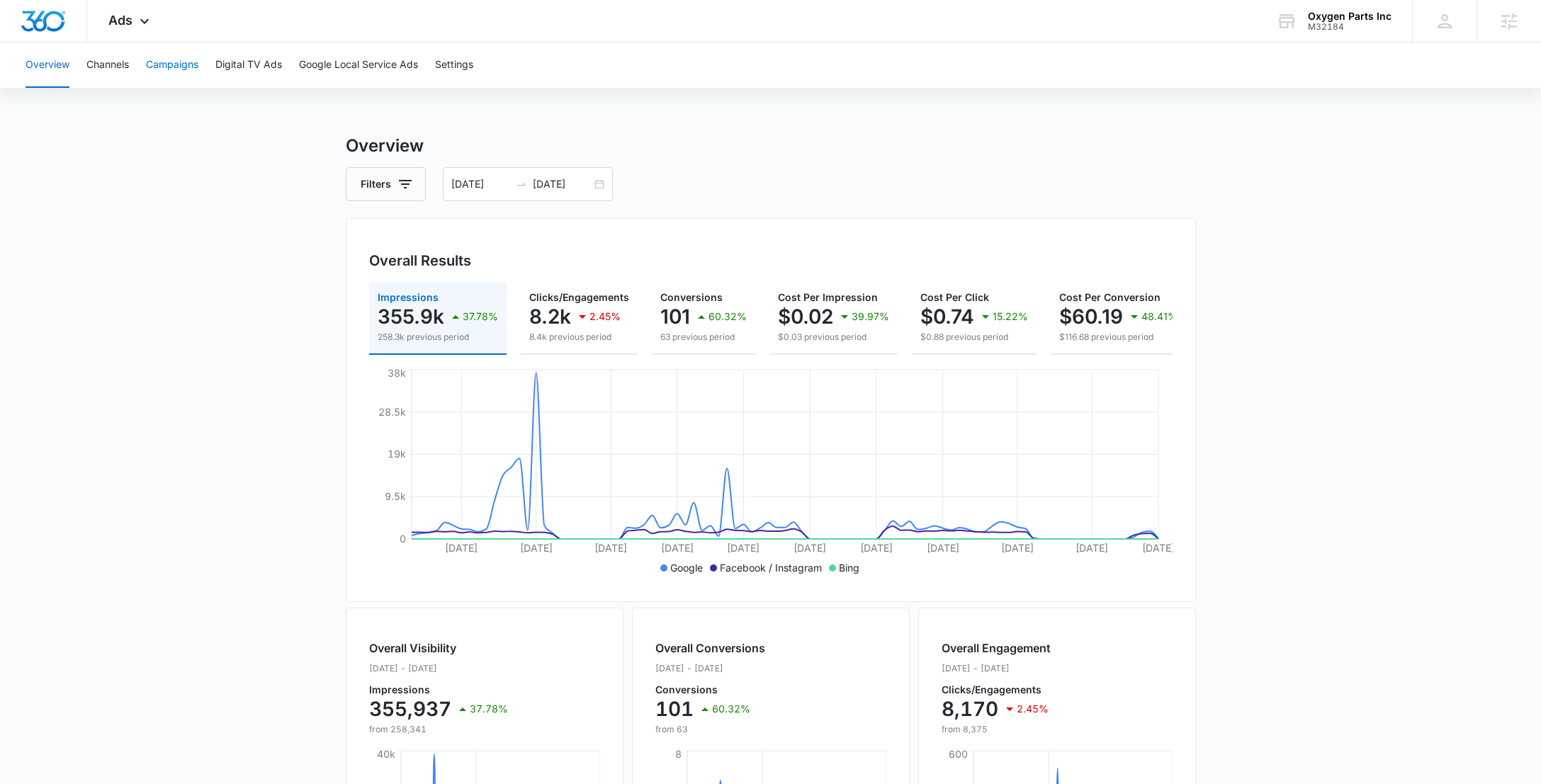
click at [163, 63] on button "Campaigns" at bounding box center [172, 65] width 53 height 45
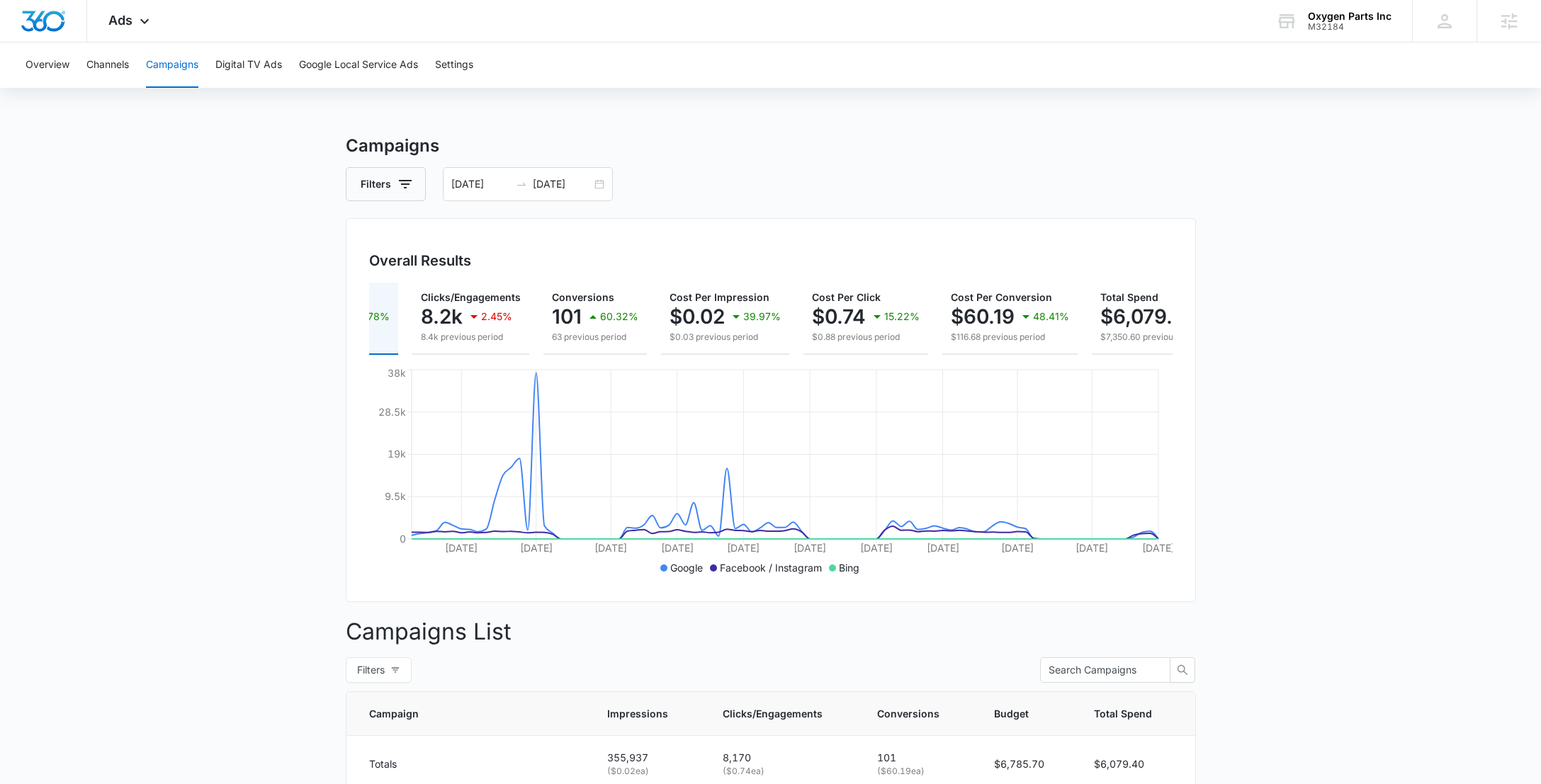
scroll to position [0, 200]
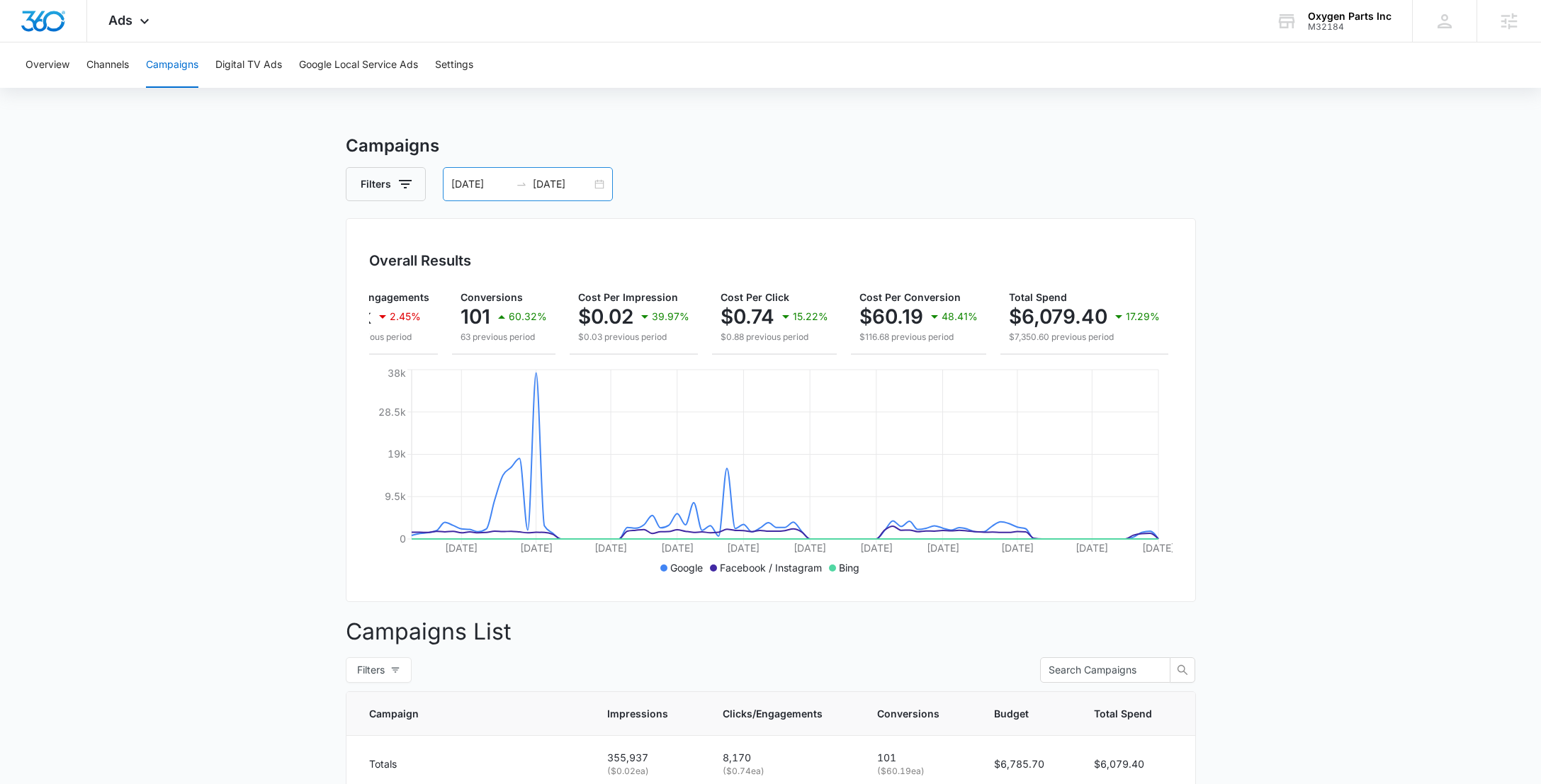
click at [559, 188] on input "09/03/2025" at bounding box center [563, 184] width 59 height 16
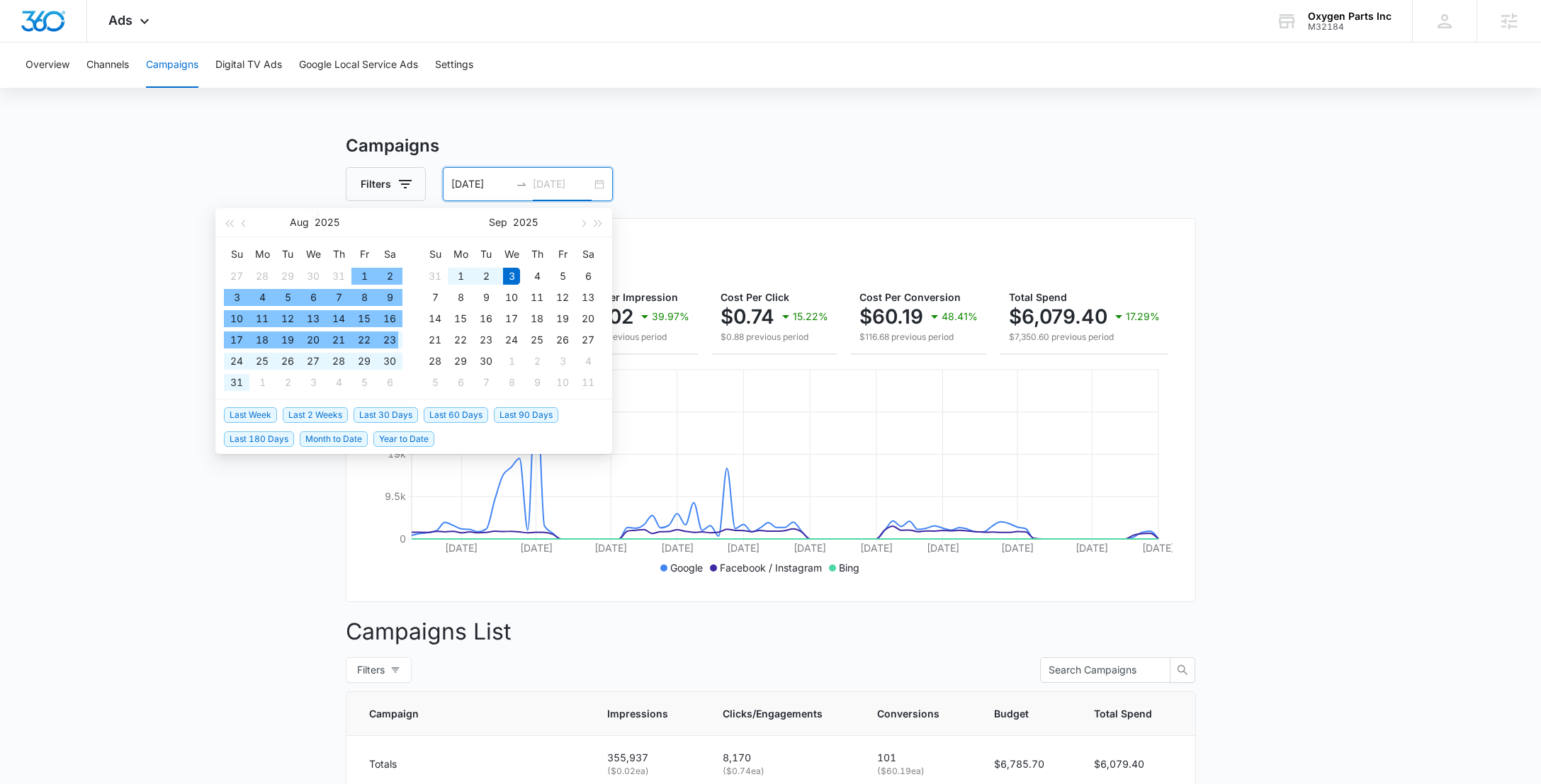
type input "09/03/2025"
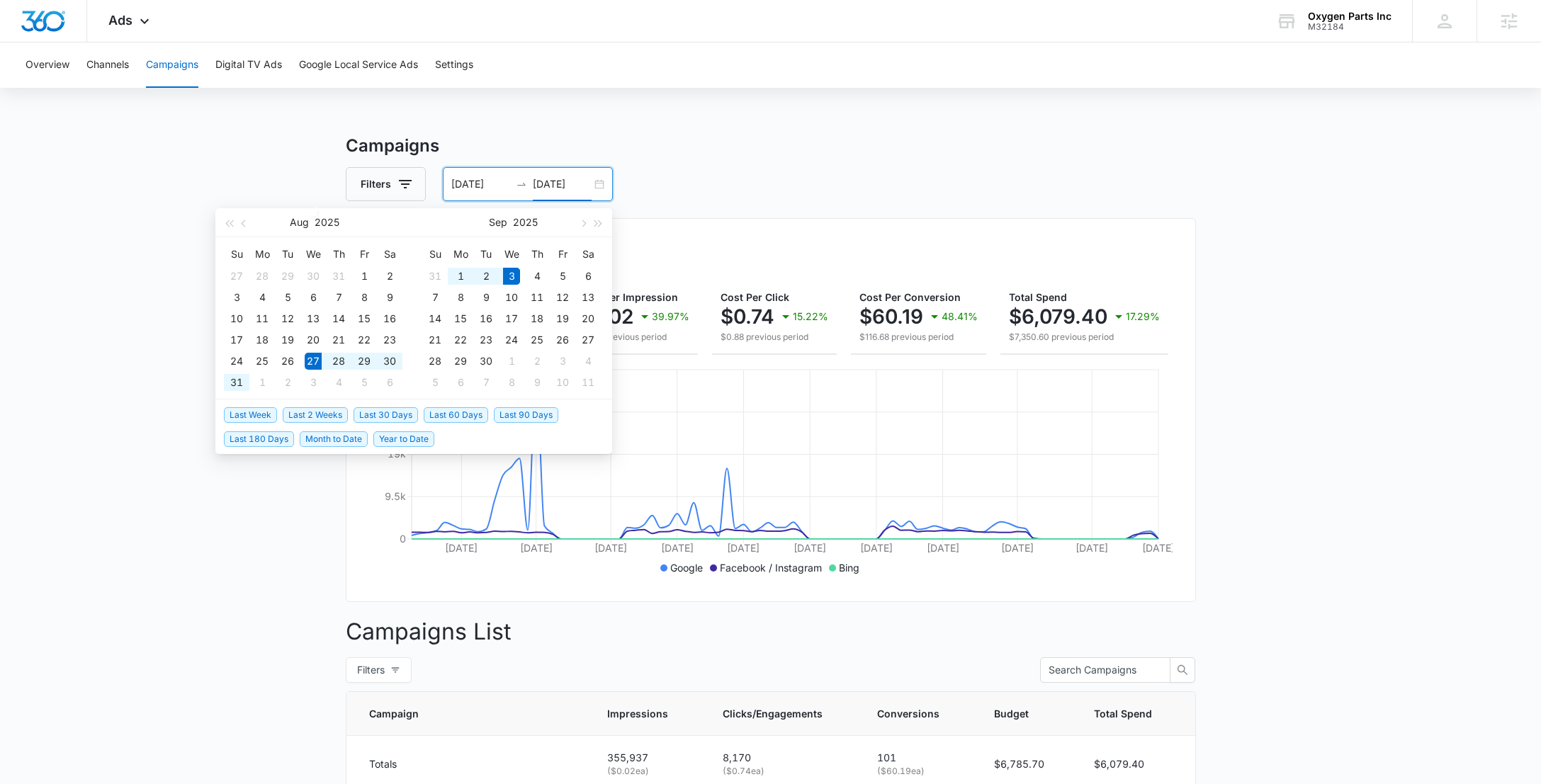
click at [238, 416] on span "Last Week" at bounding box center [251, 415] width 54 height 16
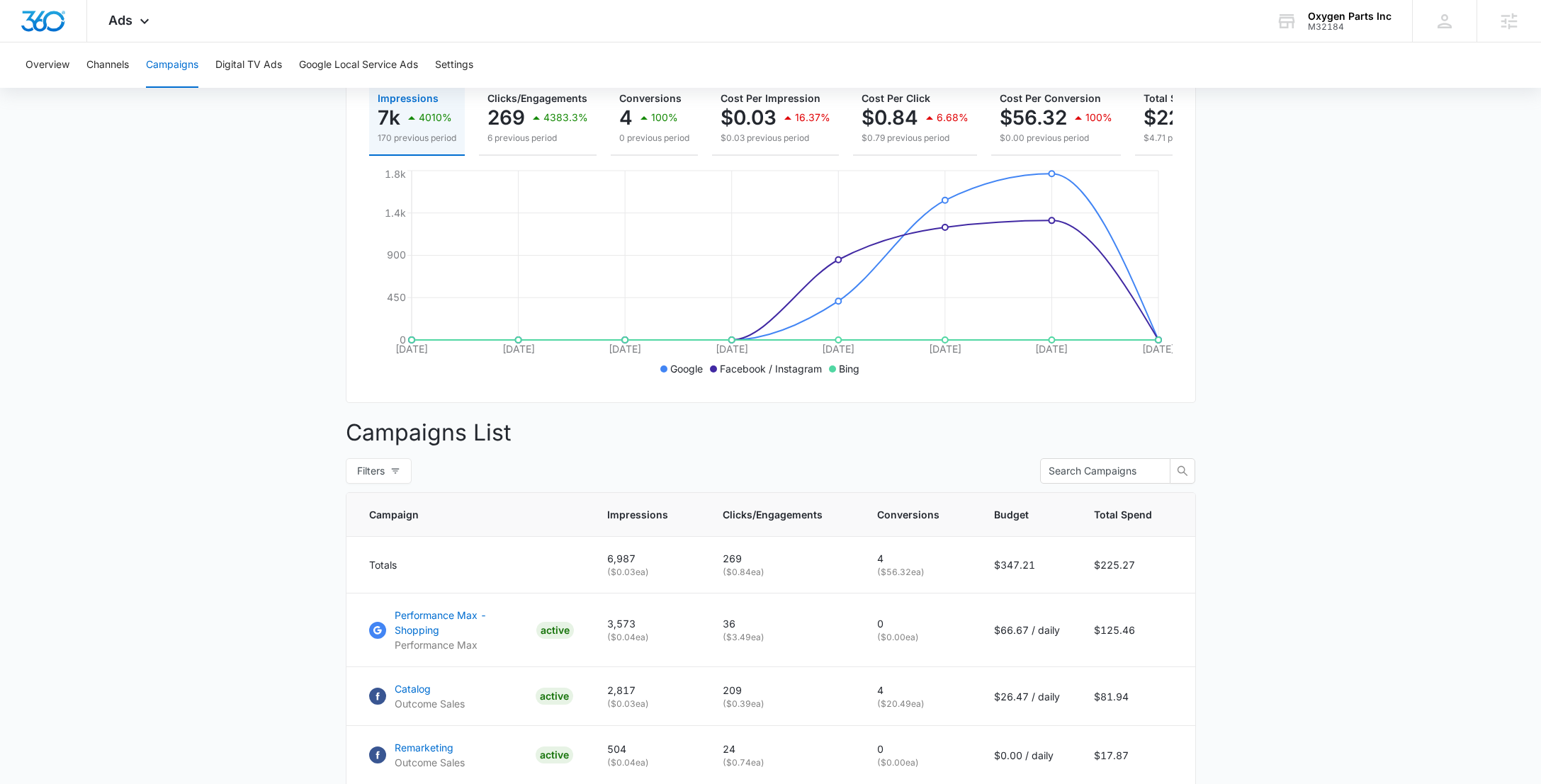
scroll to position [0, 0]
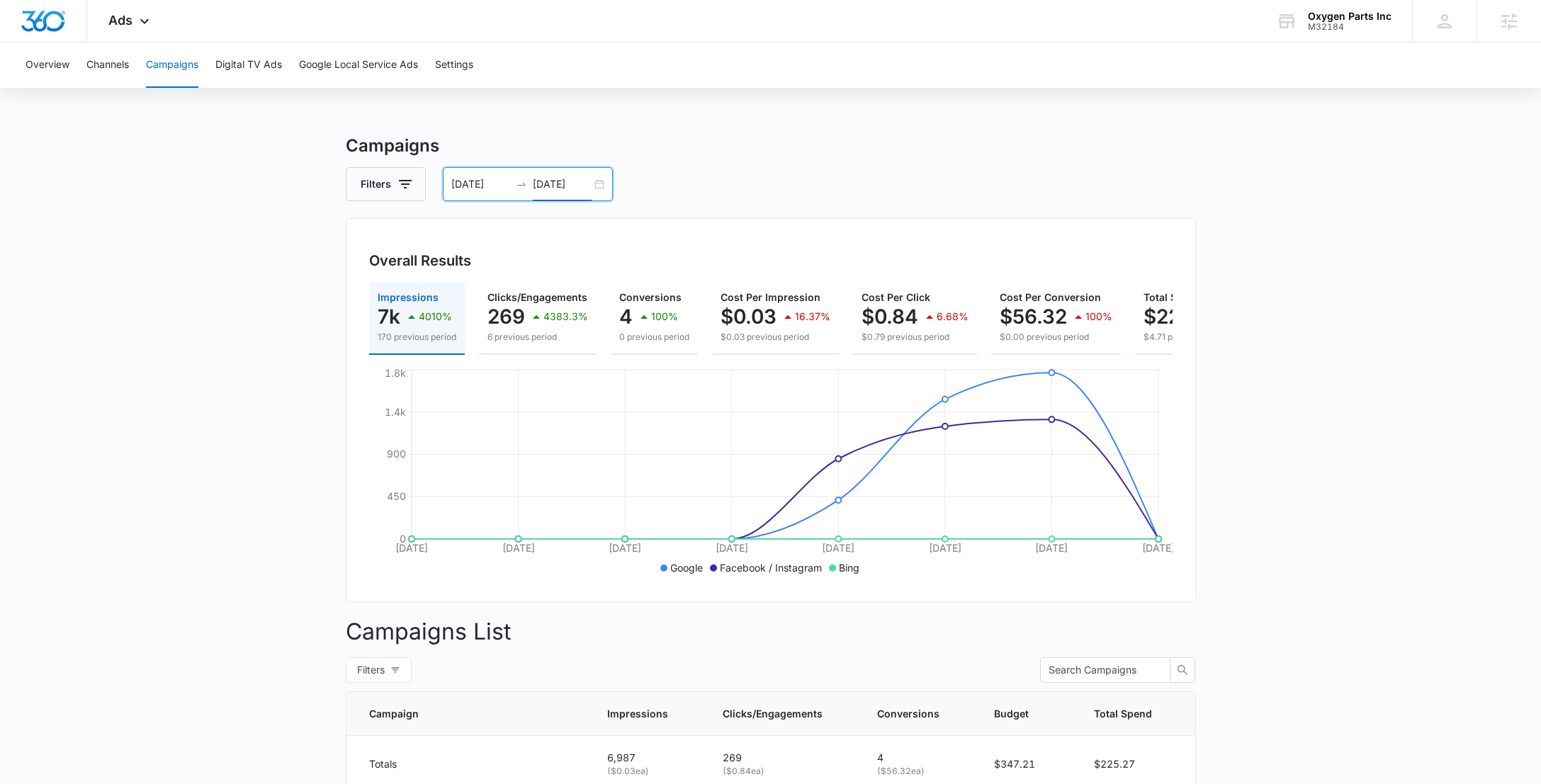
click at [493, 182] on input "08/27/2025" at bounding box center [481, 184] width 59 height 16
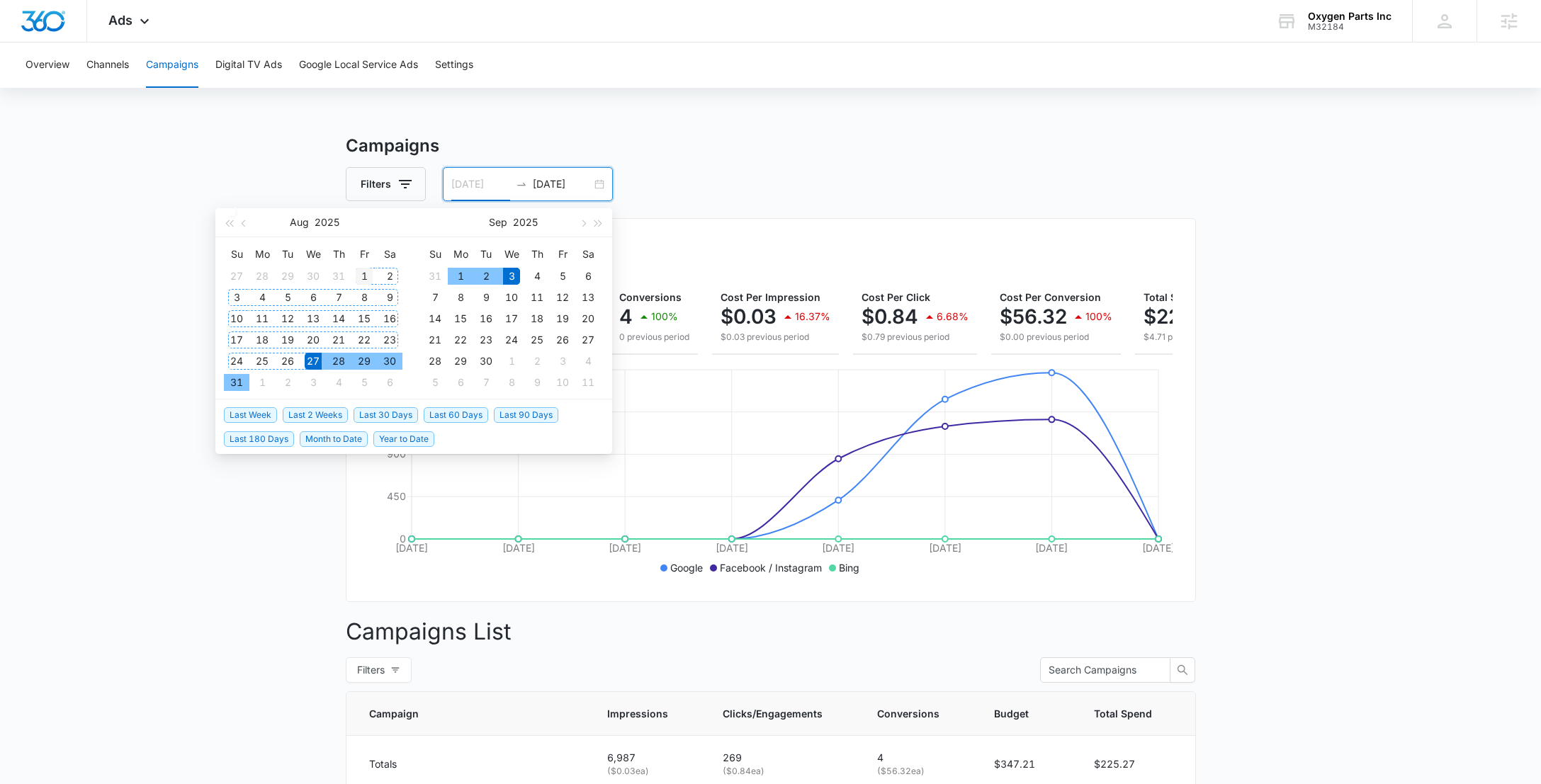
type input "08/01/2025"
click at [365, 276] on div "1" at bounding box center [364, 276] width 17 height 17
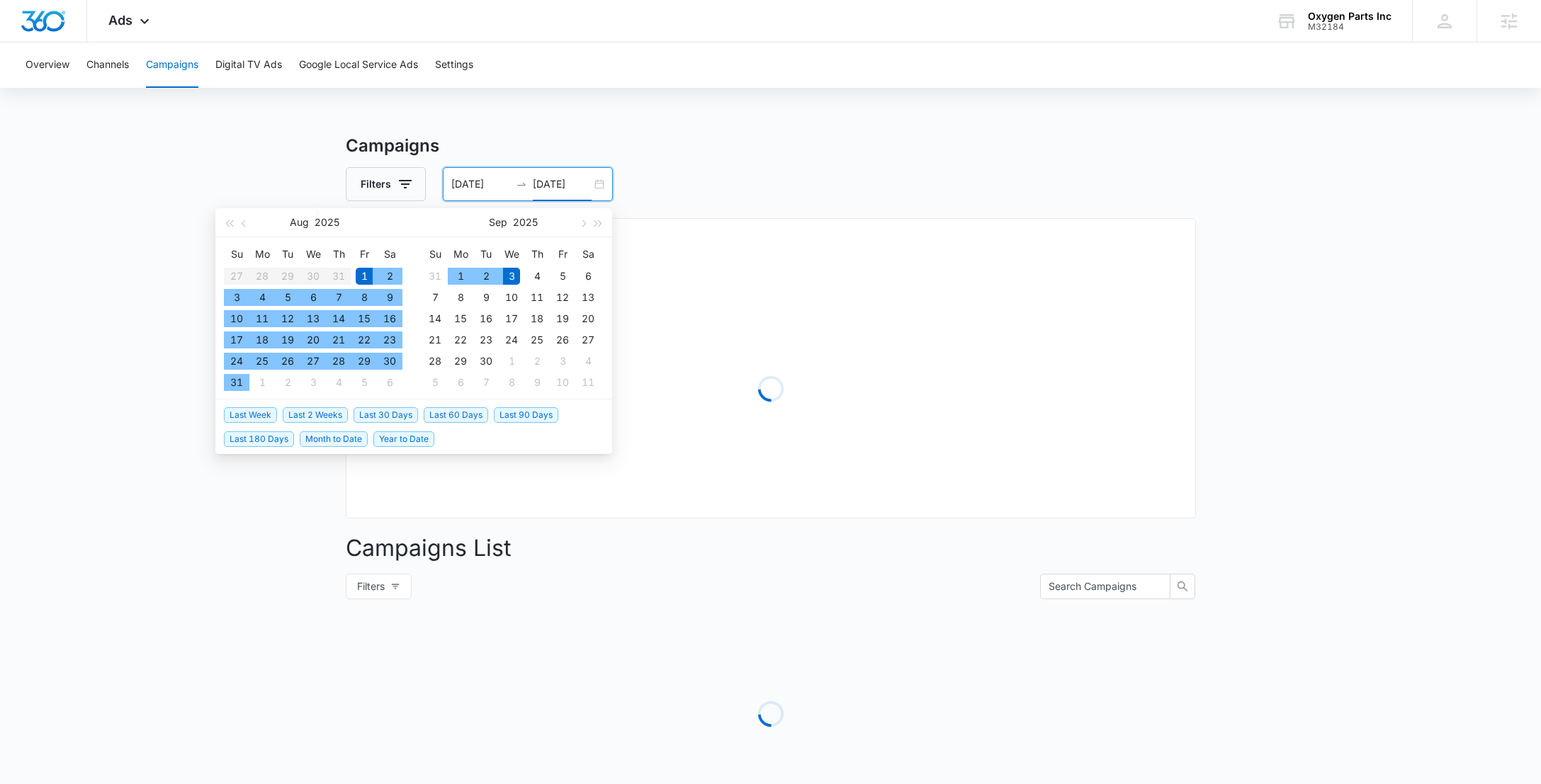
type input "09/03/2025"
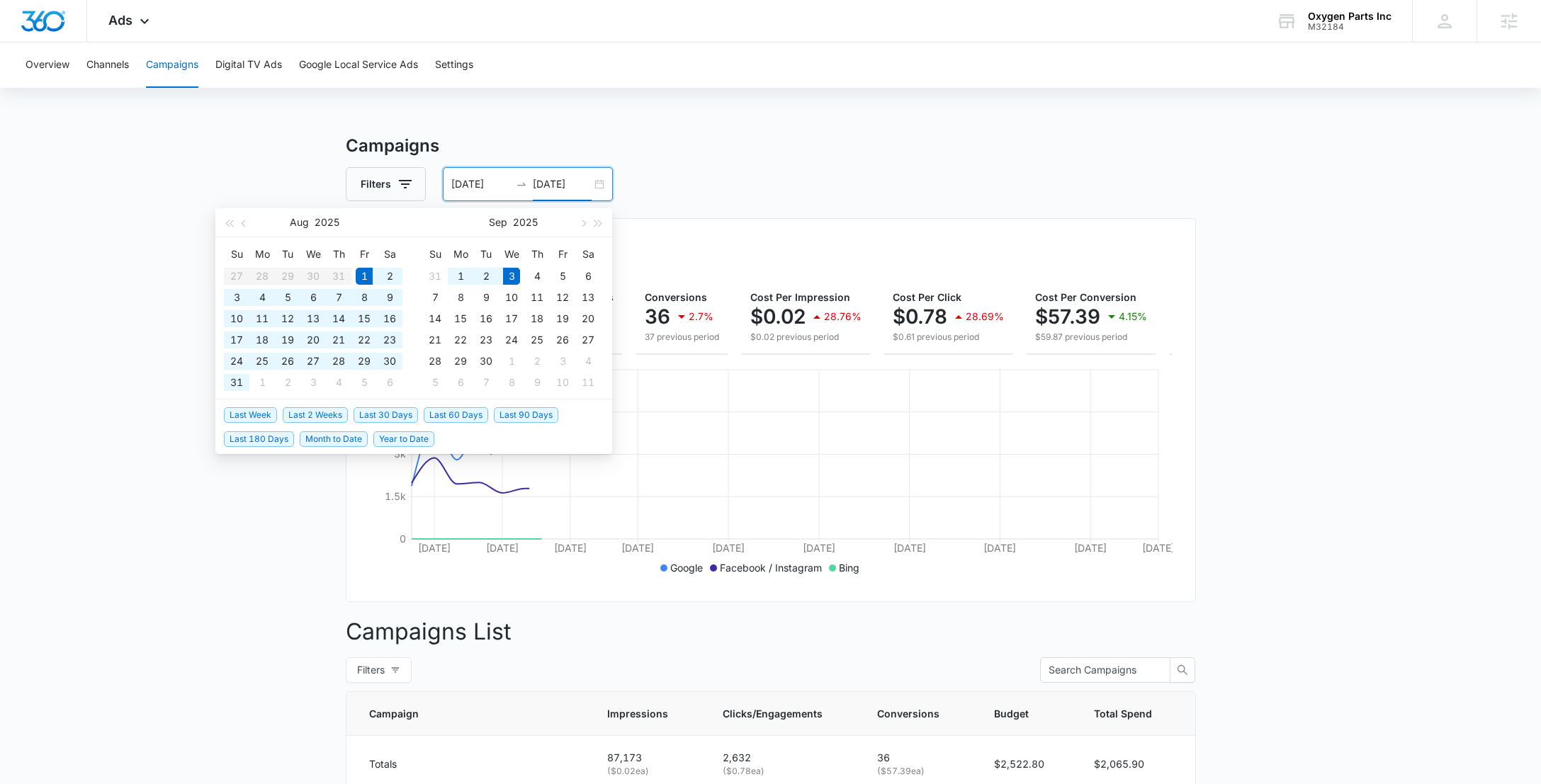
click at [1324, 512] on main "Campaigns Filters 08/01/2025 09/03/2025 Overall Results Impressions 87.2k 27.57…" at bounding box center [770, 674] width 1541 height 1083
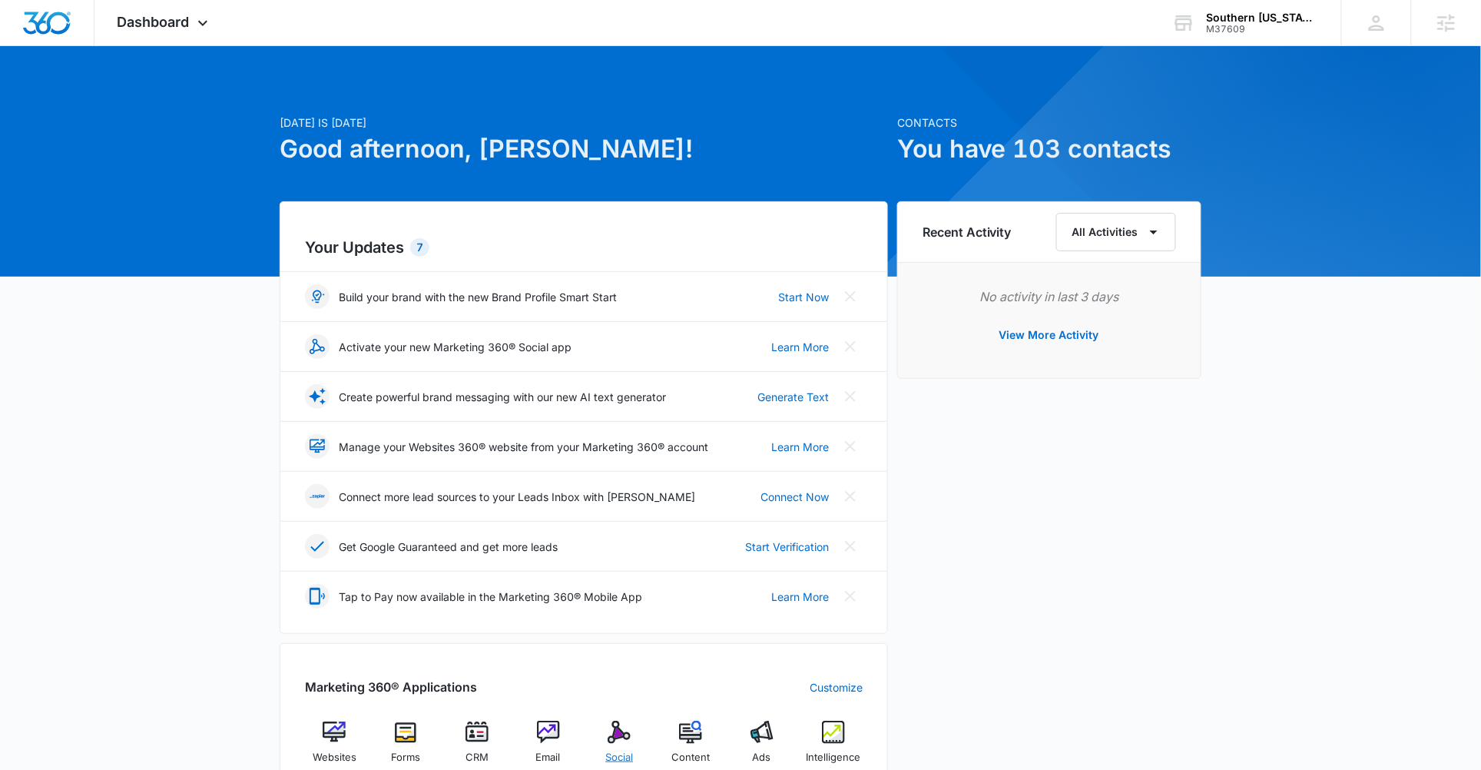
click at [620, 743] on img at bounding box center [619, 731] width 23 height 23
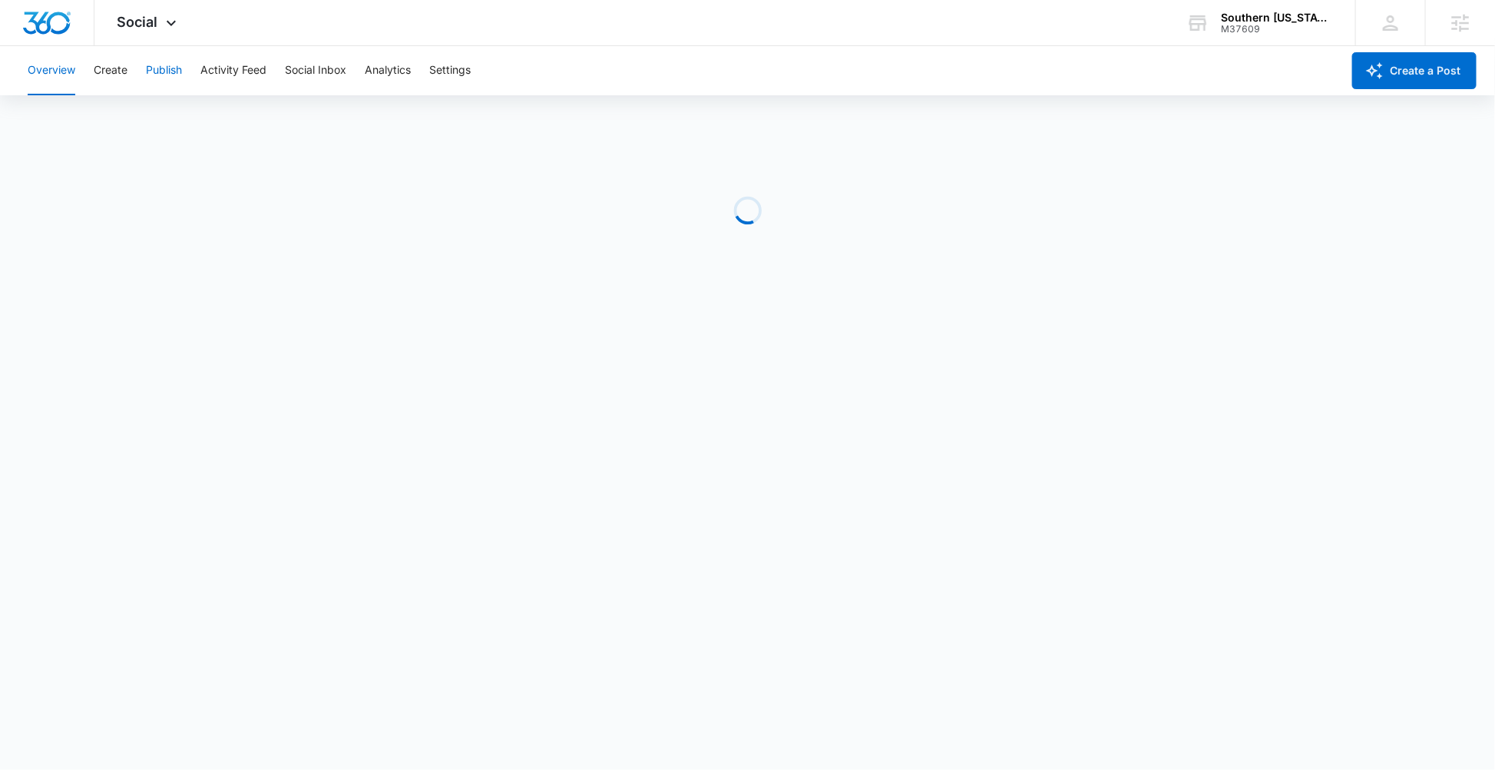
click at [177, 69] on button "Publish" at bounding box center [164, 70] width 36 height 49
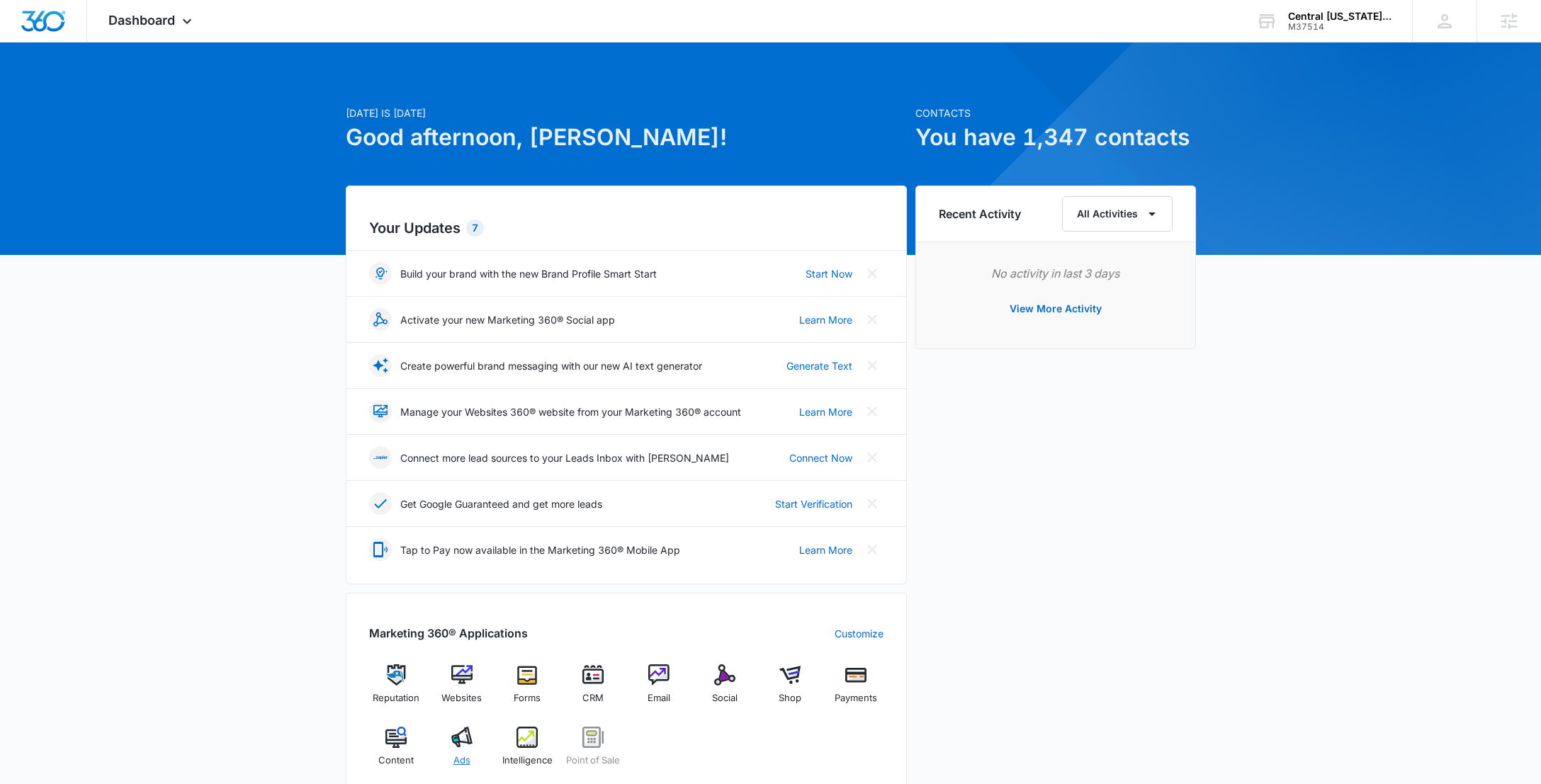
click at [476, 755] on div "Ads" at bounding box center [461, 752] width 54 height 51
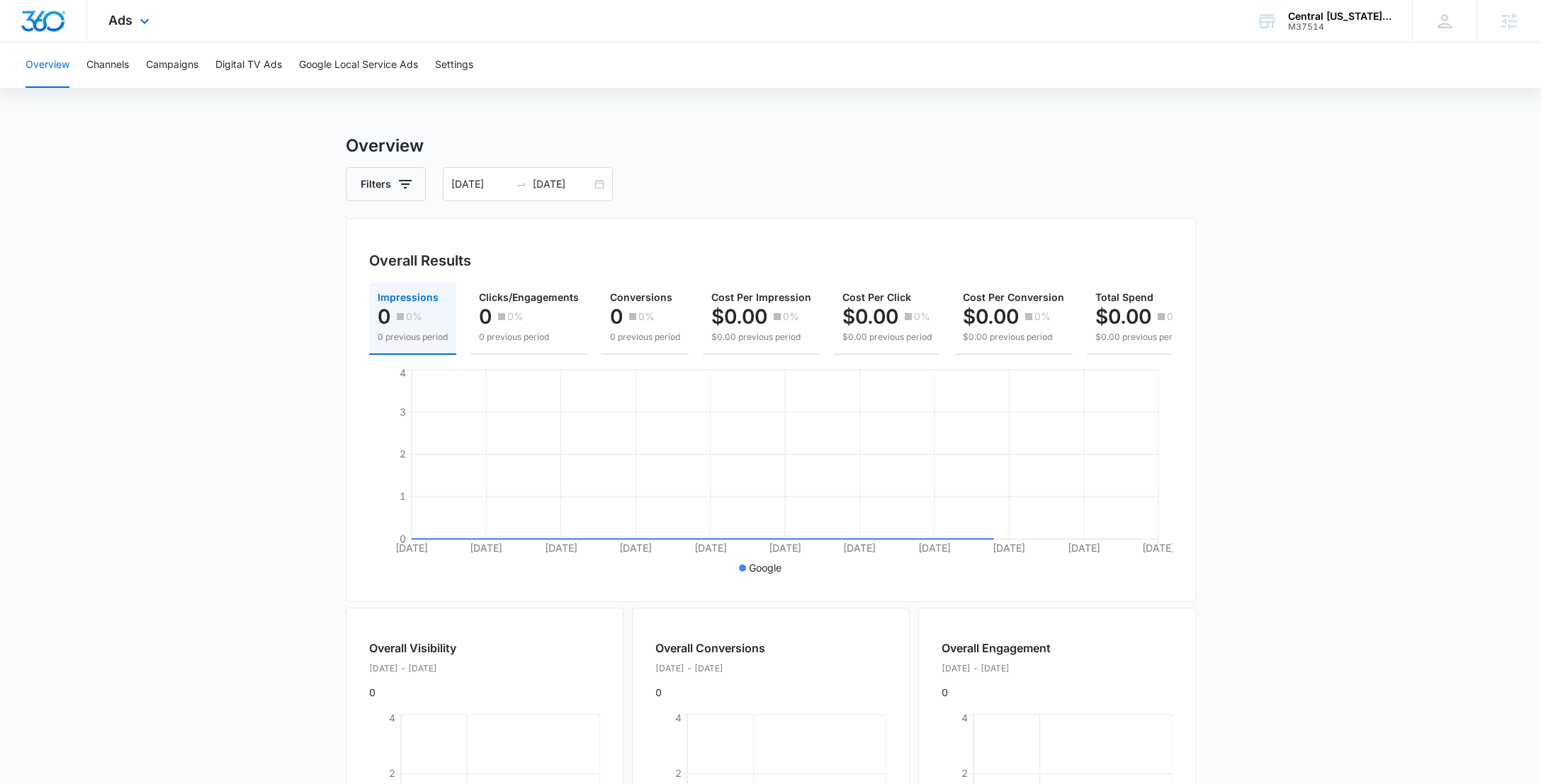
click at [137, 32] on div "Ads Apps Reputation Websites Forms CRM Email Social Shop Payments POS Content A…" at bounding box center [130, 20] width 87 height 42
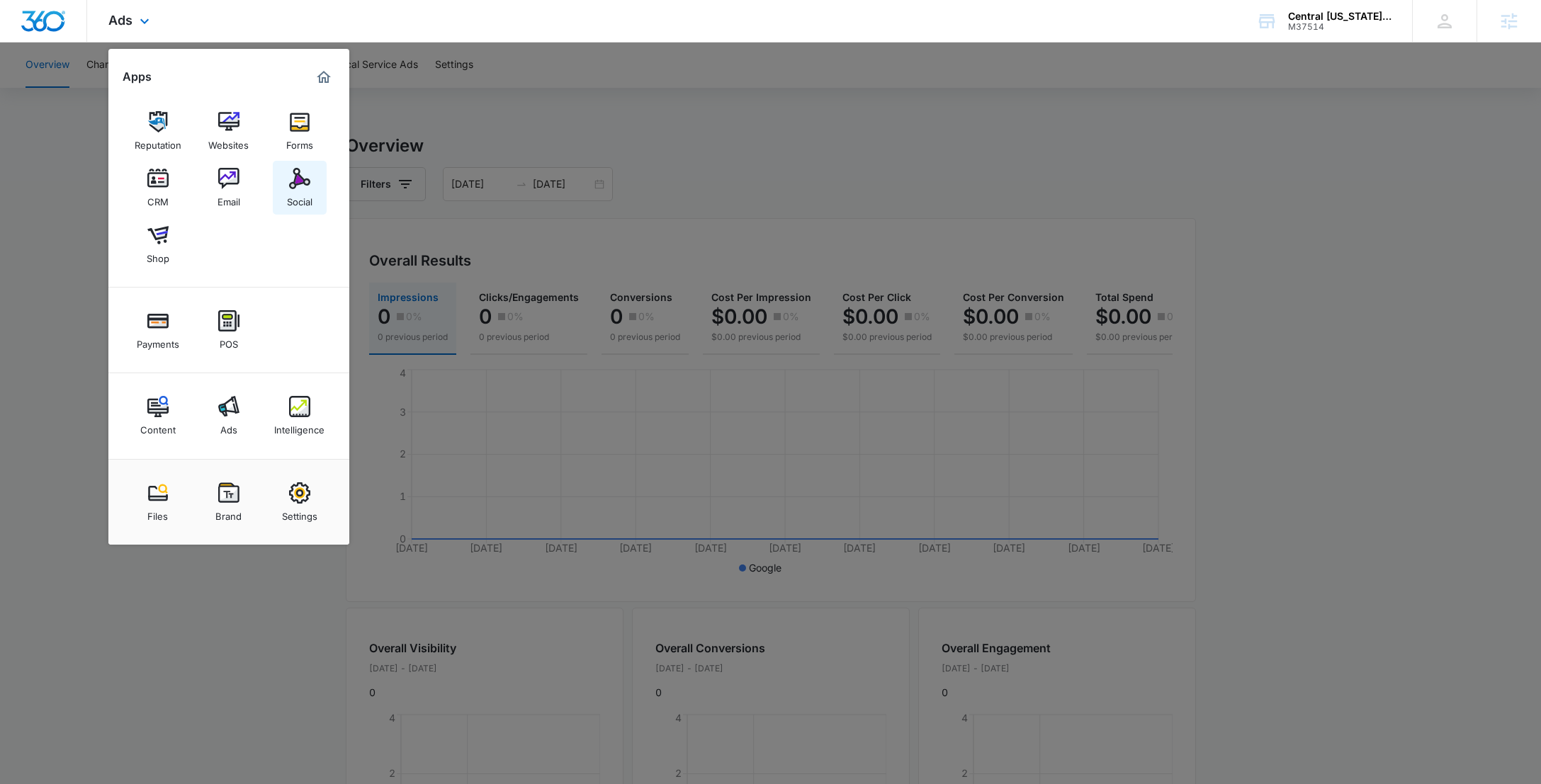
click at [294, 184] on img at bounding box center [299, 178] width 21 height 21
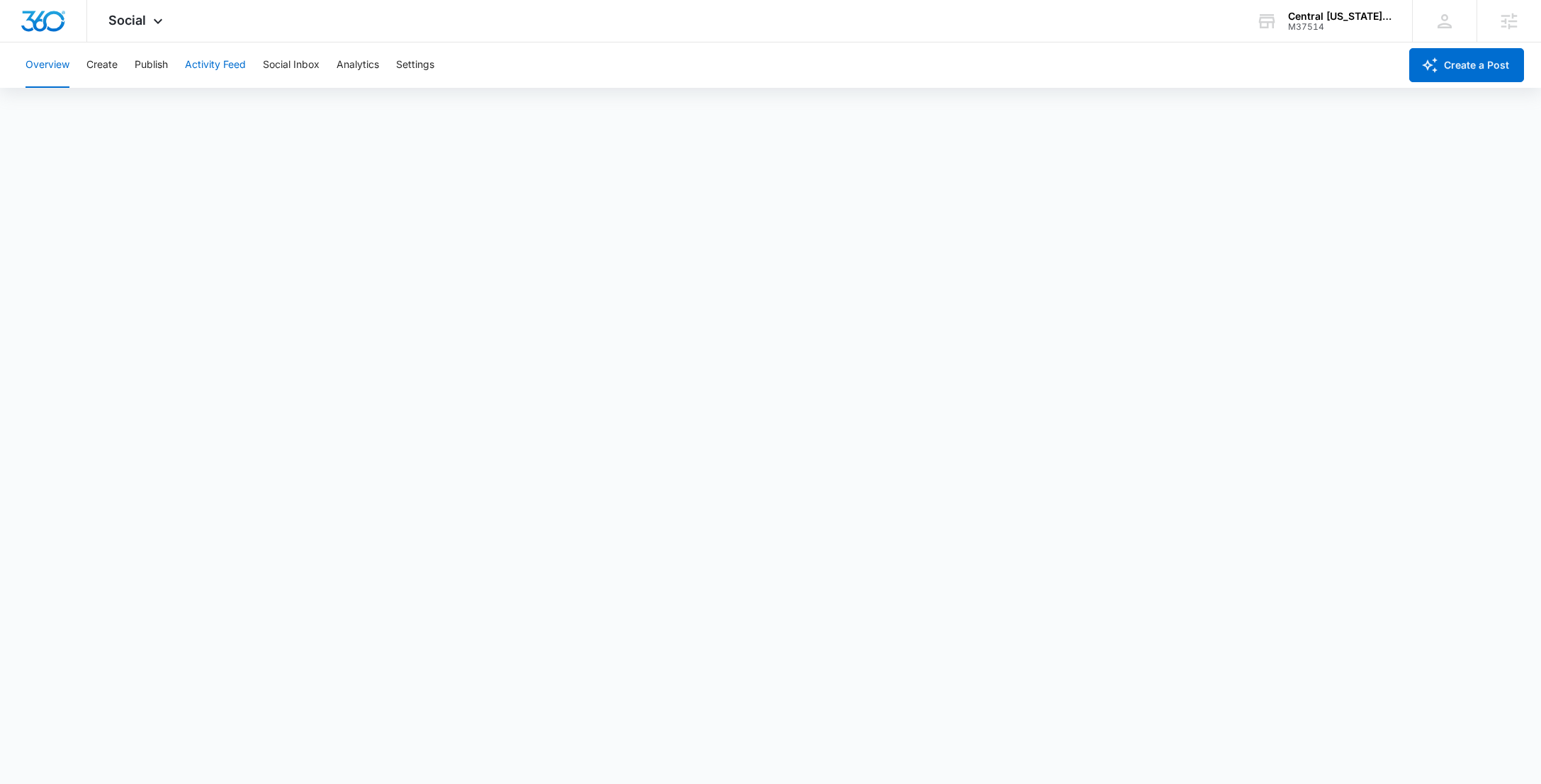
click at [232, 66] on button "Activity Feed" at bounding box center [215, 65] width 61 height 45
click at [139, 52] on button "Publish" at bounding box center [151, 65] width 33 height 45
click at [104, 60] on button "Create" at bounding box center [102, 65] width 31 height 45
click at [150, 117] on button "Approvals" at bounding box center [137, 108] width 47 height 40
click at [51, 108] on button "Content Library" at bounding box center [62, 108] width 72 height 40
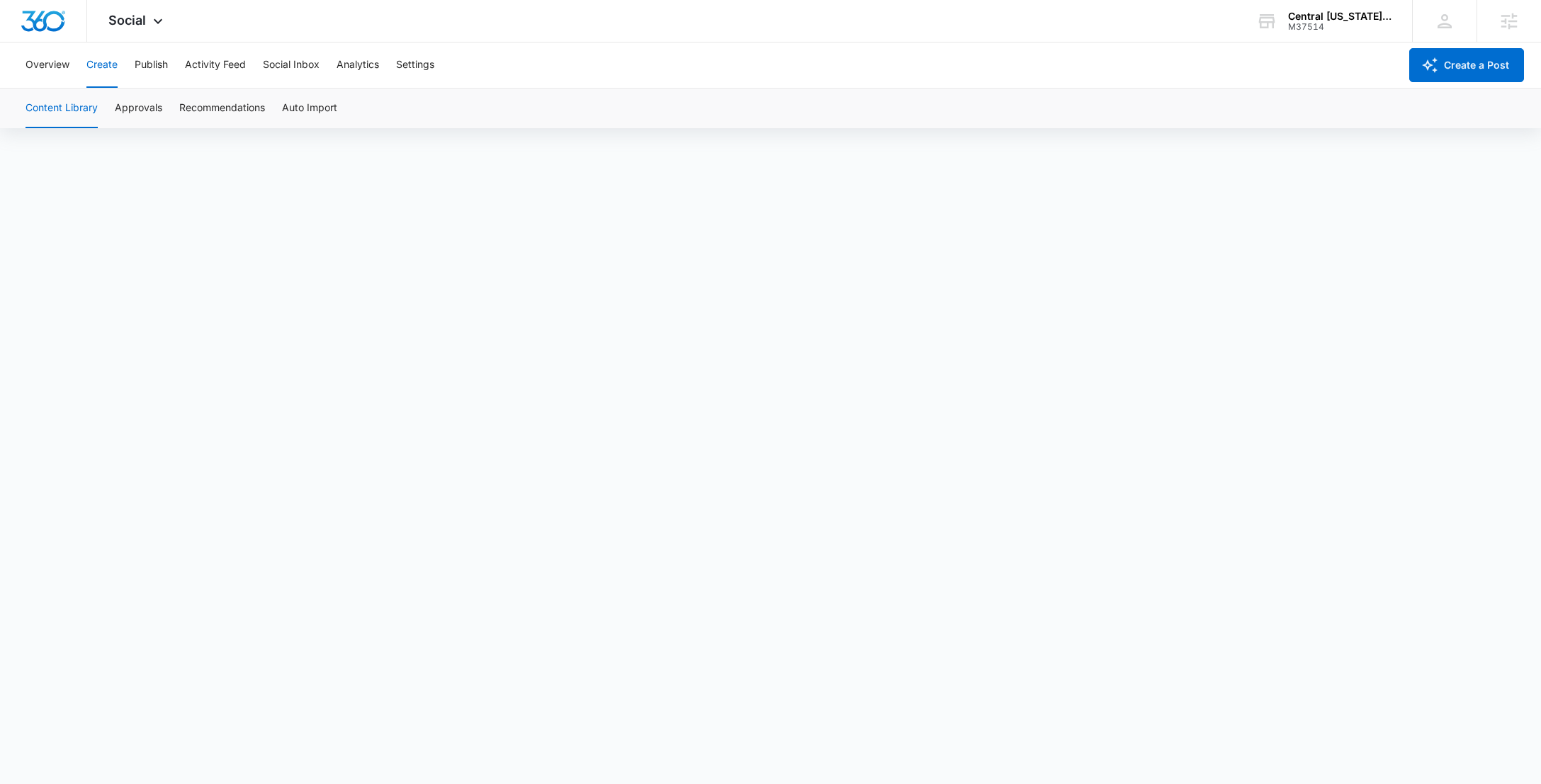
click at [59, 112] on button "Content Library" at bounding box center [62, 108] width 72 height 40
click at [159, 67] on button "Publish" at bounding box center [151, 65] width 33 height 45
